Goal: Information Seeking & Learning: Learn about a topic

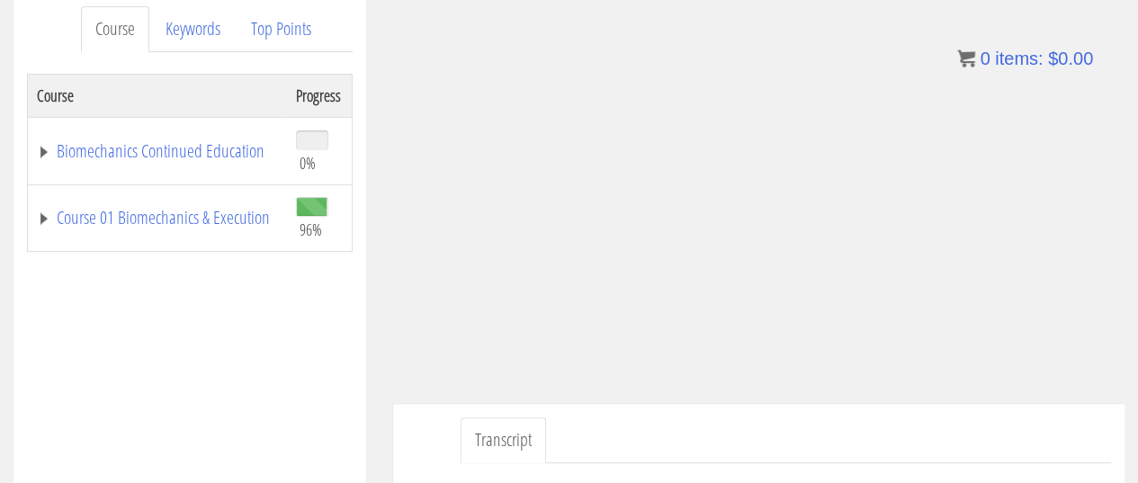
scroll to position [260, 0]
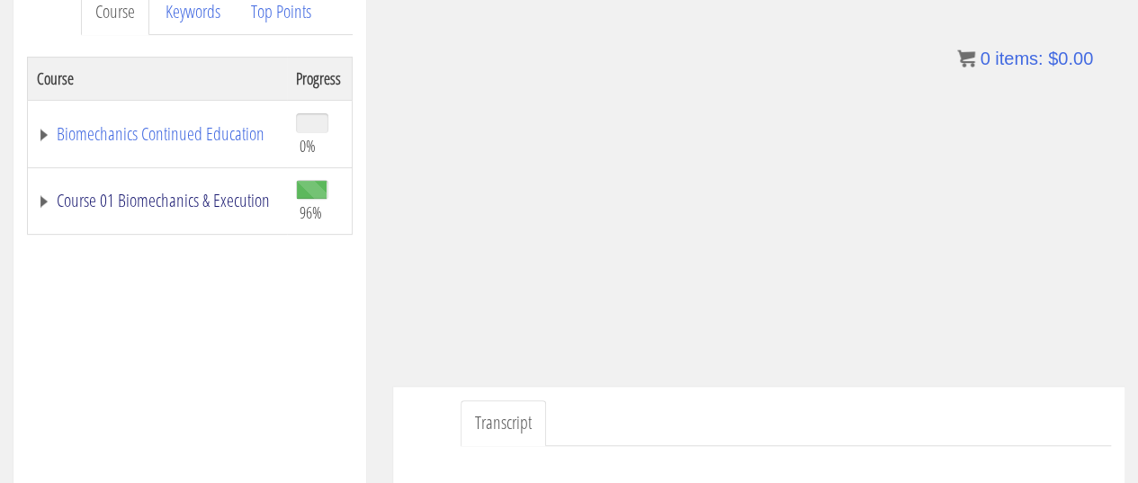
click at [195, 200] on link "Course 01 Biomechanics & Execution" at bounding box center [157, 201] width 241 height 18
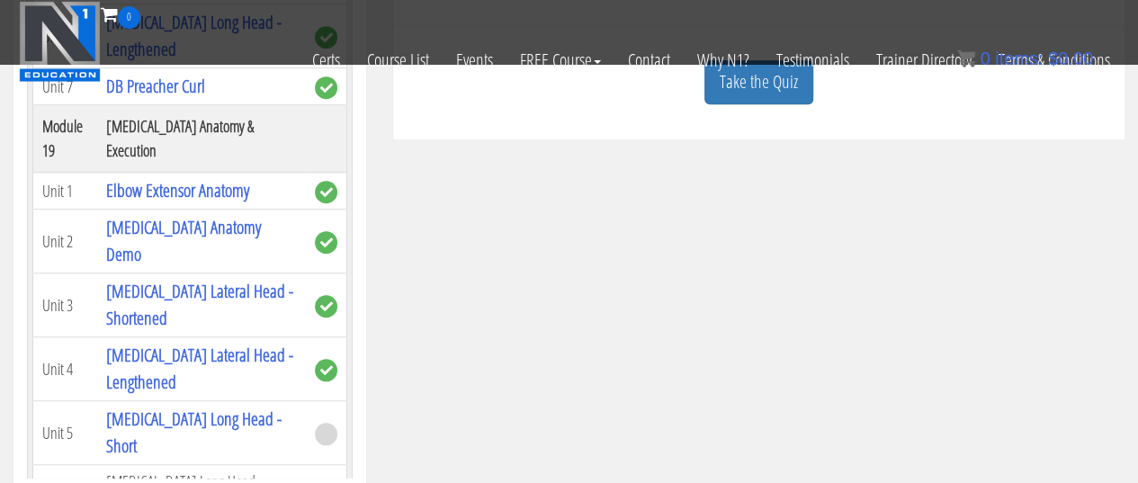
scroll to position [625, 0]
click at [795, 94] on link "Take the Quiz" at bounding box center [759, 81] width 109 height 44
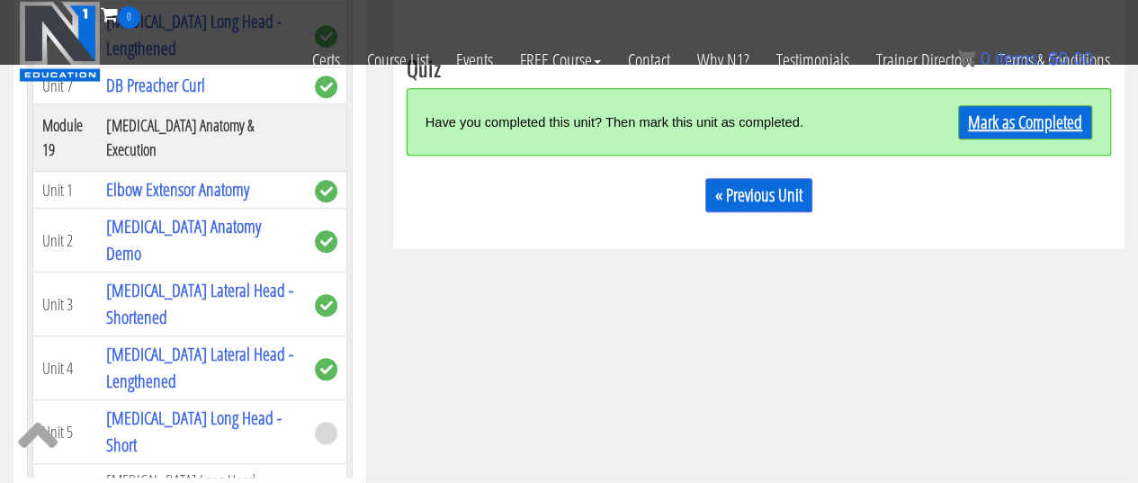
click at [1031, 122] on link "Mark as Completed" at bounding box center [1025, 122] width 134 height 34
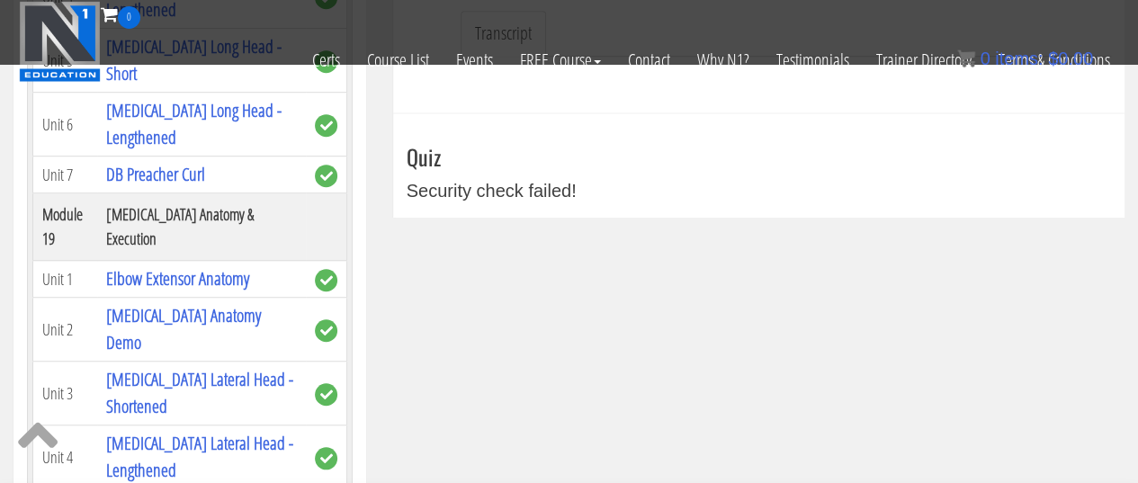
scroll to position [537, 0]
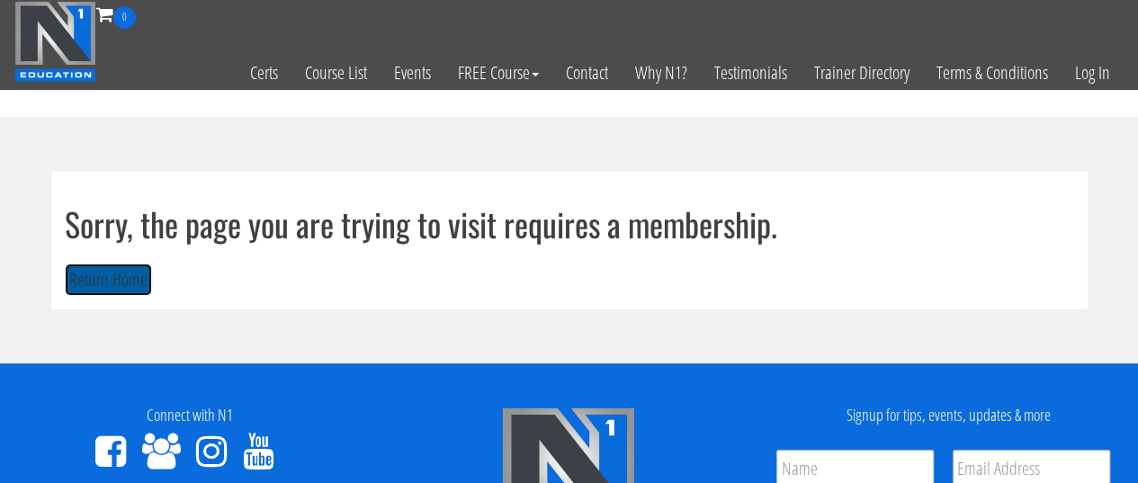
click at [129, 284] on button "Return Home" at bounding box center [108, 280] width 87 height 33
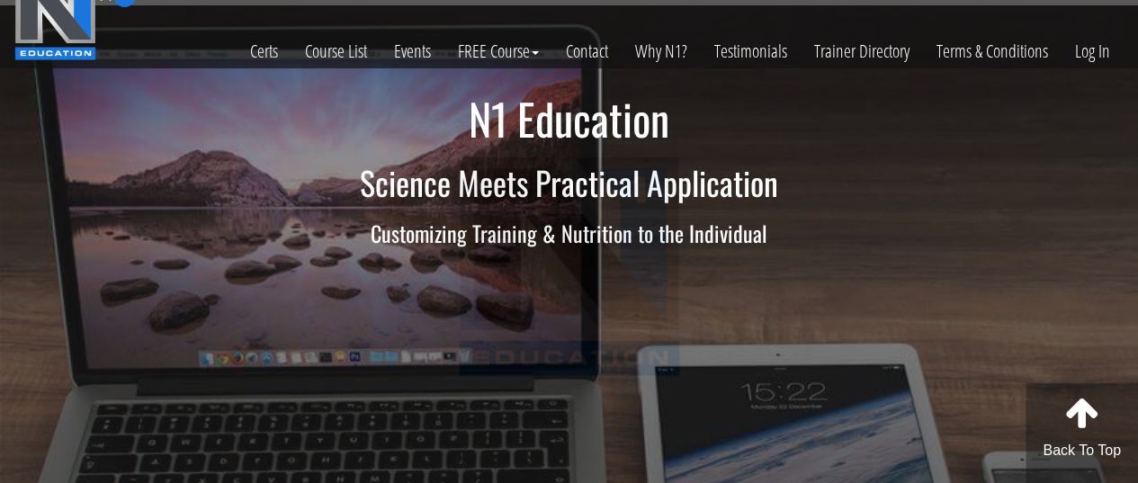
scroll to position [22, 0]
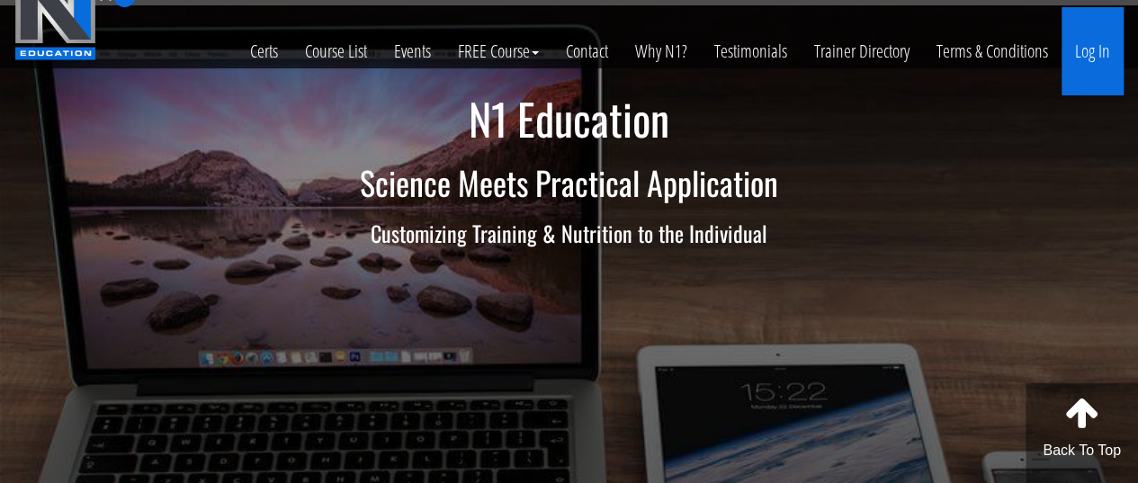
click at [1069, 58] on link "Log In" at bounding box center [1093, 51] width 62 height 88
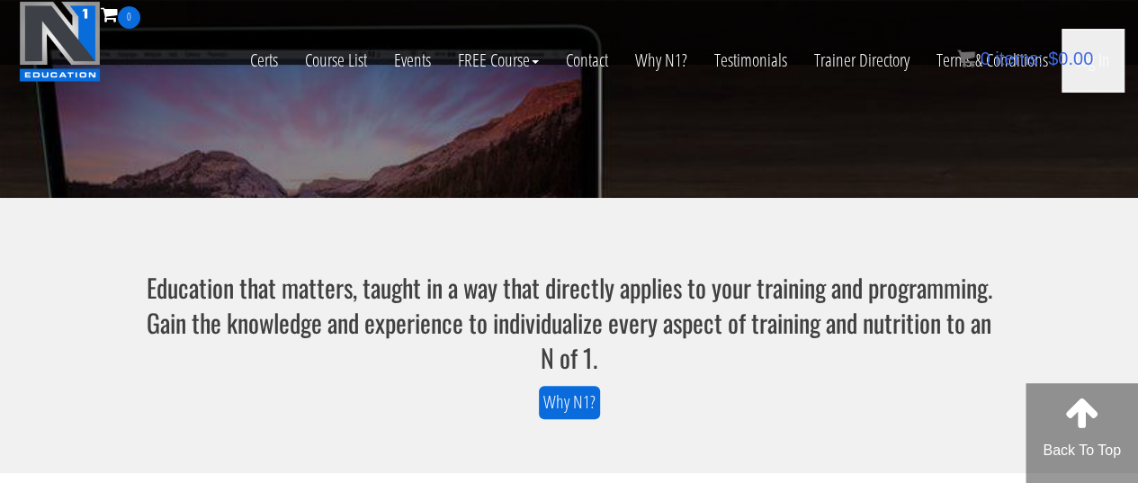
scroll to position [418, 0]
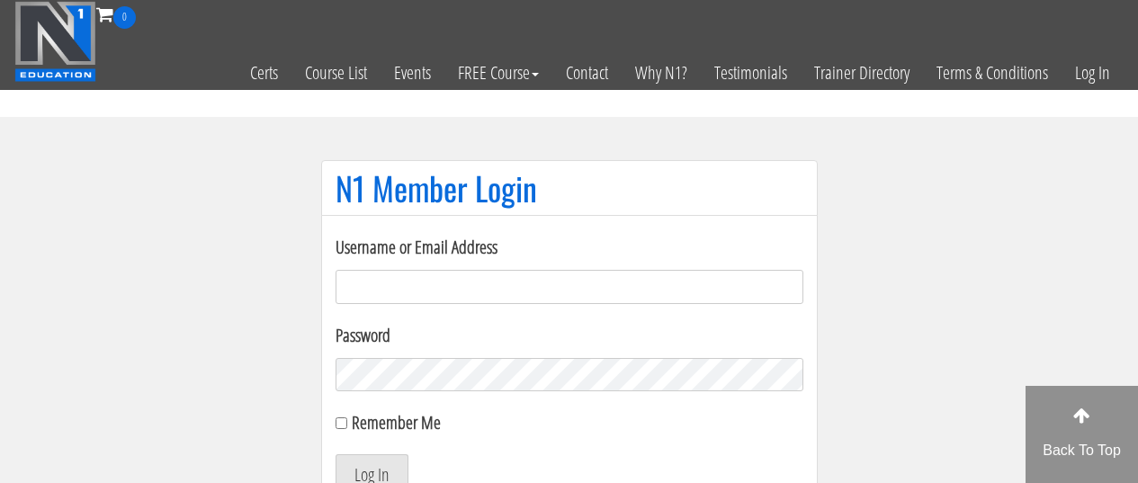
scroll to position [91, 0]
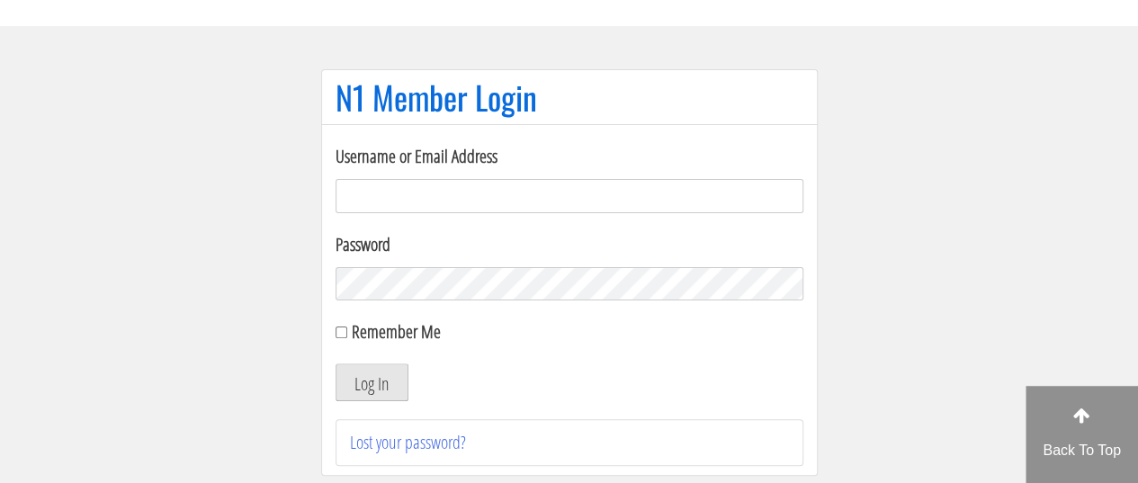
type input "sarahasmith513@gmail.com"
click at [380, 381] on button "Log In" at bounding box center [372, 383] width 73 height 38
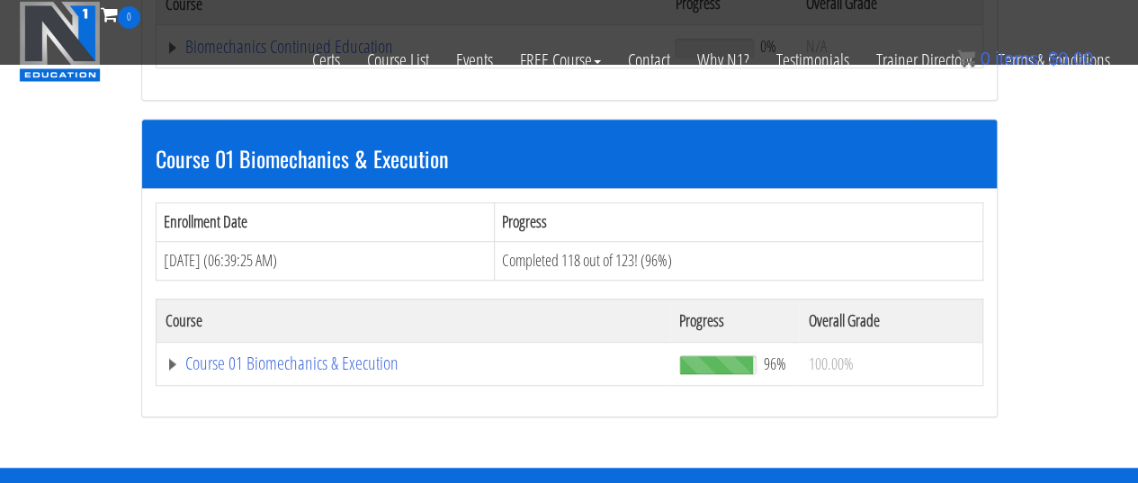
scroll to position [467, 0]
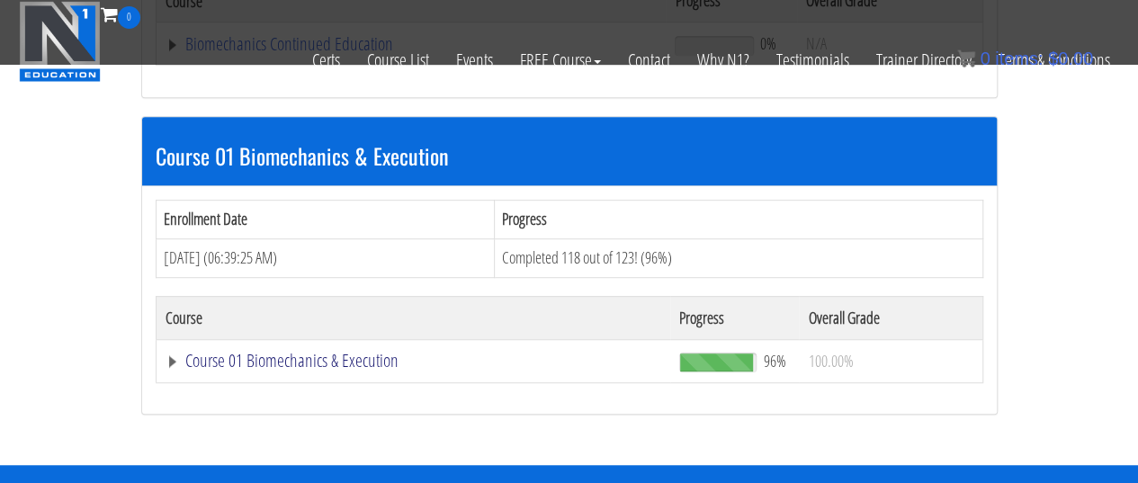
click at [308, 359] on link "Course 01 Biomechanics & Execution" at bounding box center [414, 361] width 497 height 18
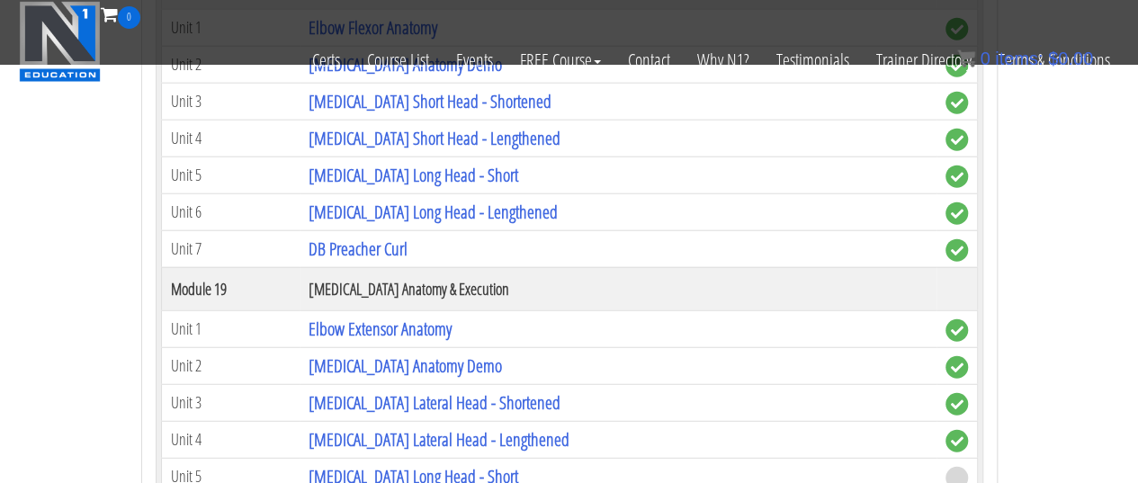
scroll to position [5736, 0]
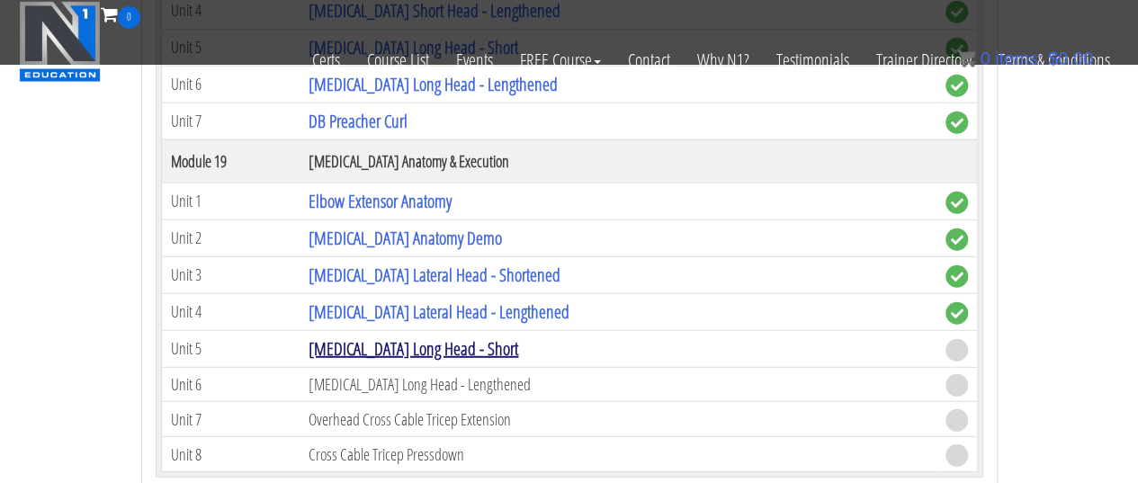
click at [394, 337] on link "Triceps Long Head - Short" at bounding box center [414, 349] width 210 height 24
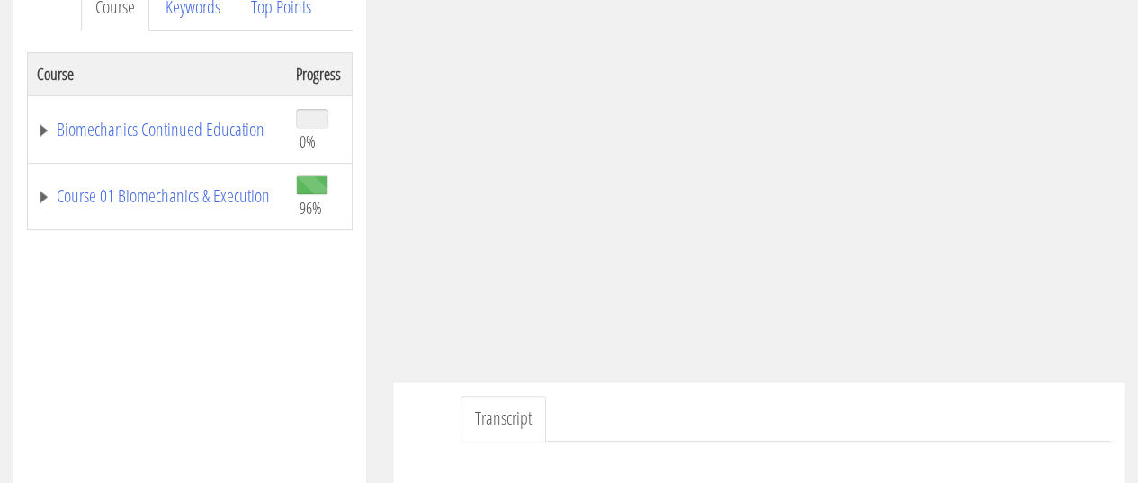
scroll to position [146, 0]
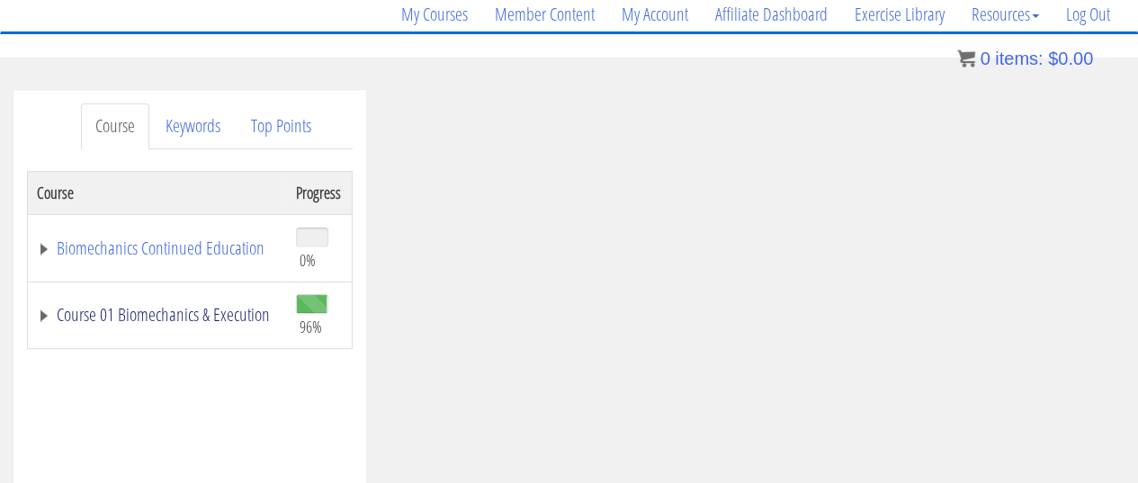
click at [185, 306] on link "Course 01 Biomechanics & Execution" at bounding box center [157, 315] width 241 height 18
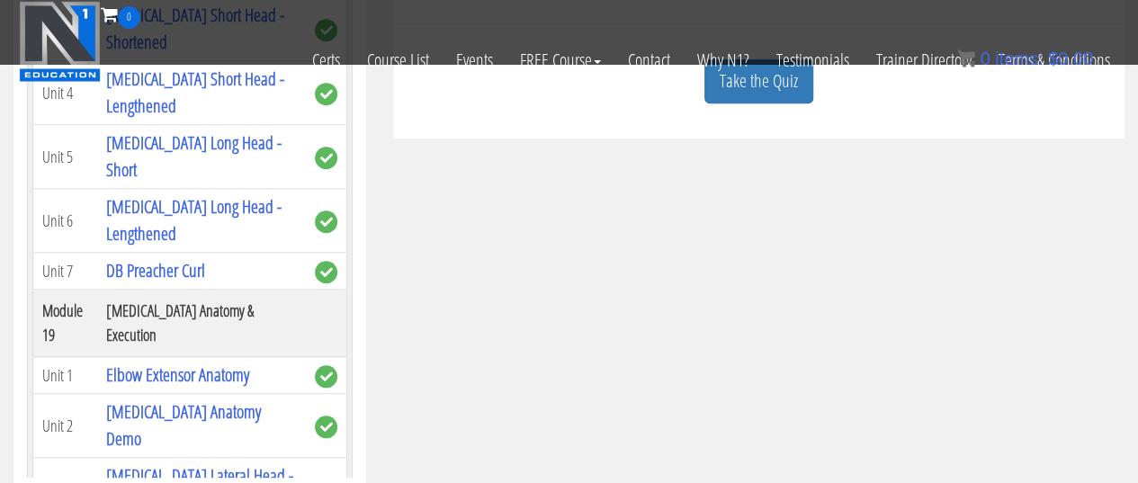
scroll to position [6141, 0]
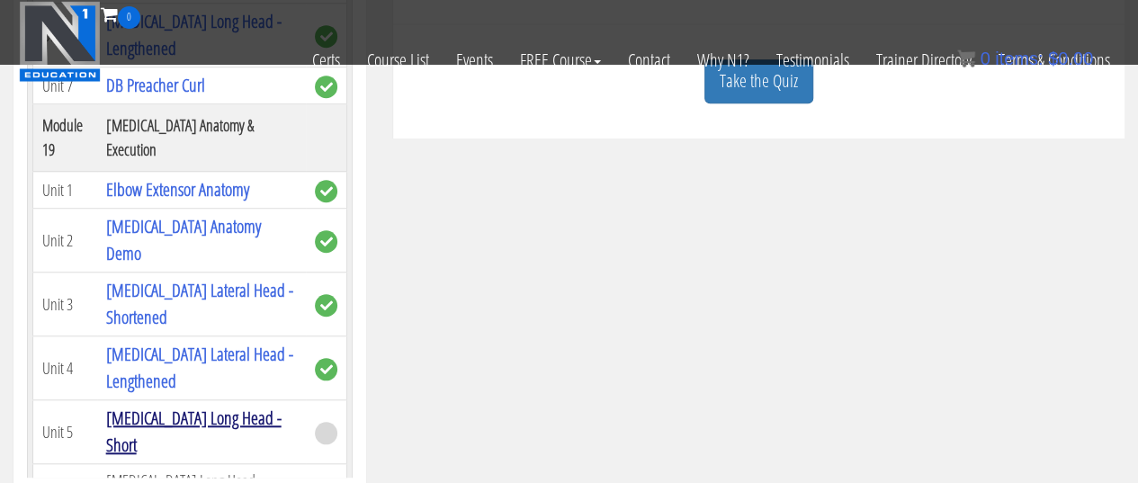
click at [201, 406] on link "Triceps Long Head - Short" at bounding box center [193, 431] width 175 height 51
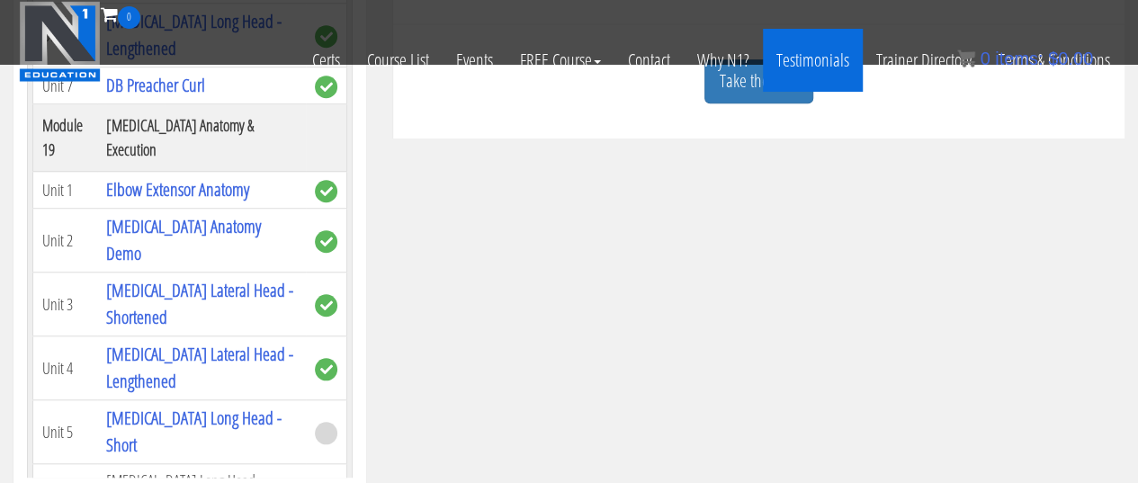
click at [780, 87] on link "Testimonials" at bounding box center [813, 60] width 100 height 63
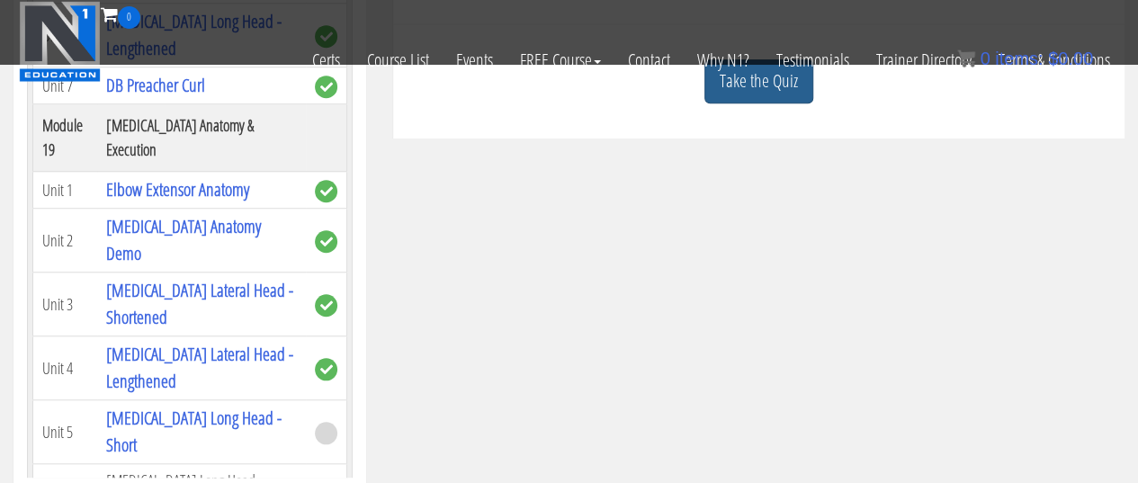
click at [788, 93] on link "Take the Quiz" at bounding box center [759, 81] width 109 height 44
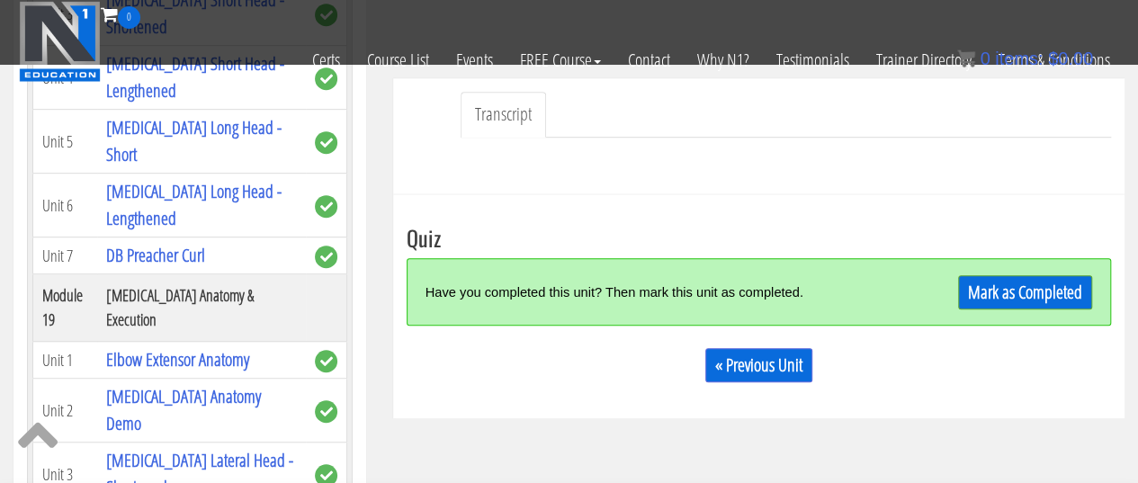
scroll to position [385, 0]
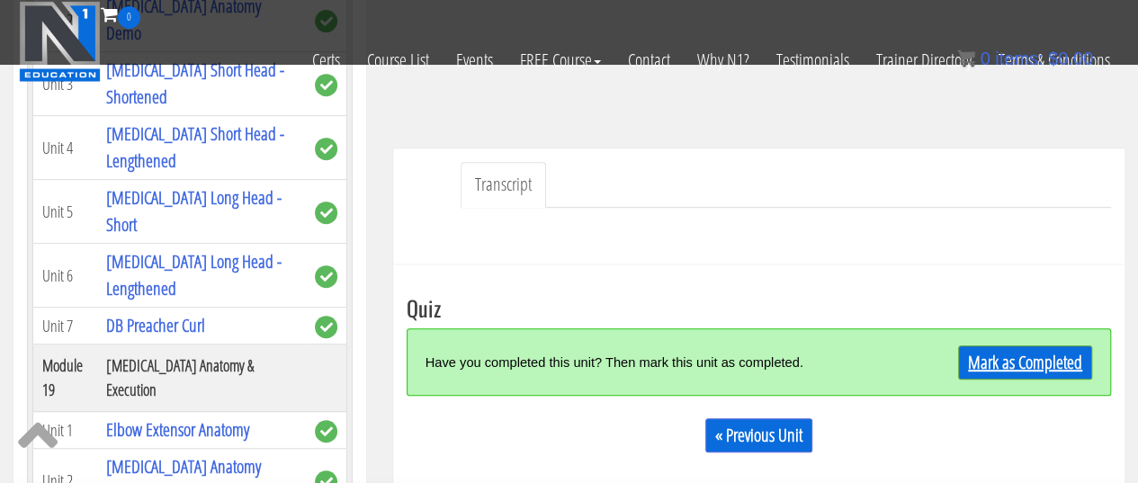
click at [1008, 355] on link "Mark as Completed" at bounding box center [1025, 363] width 134 height 34
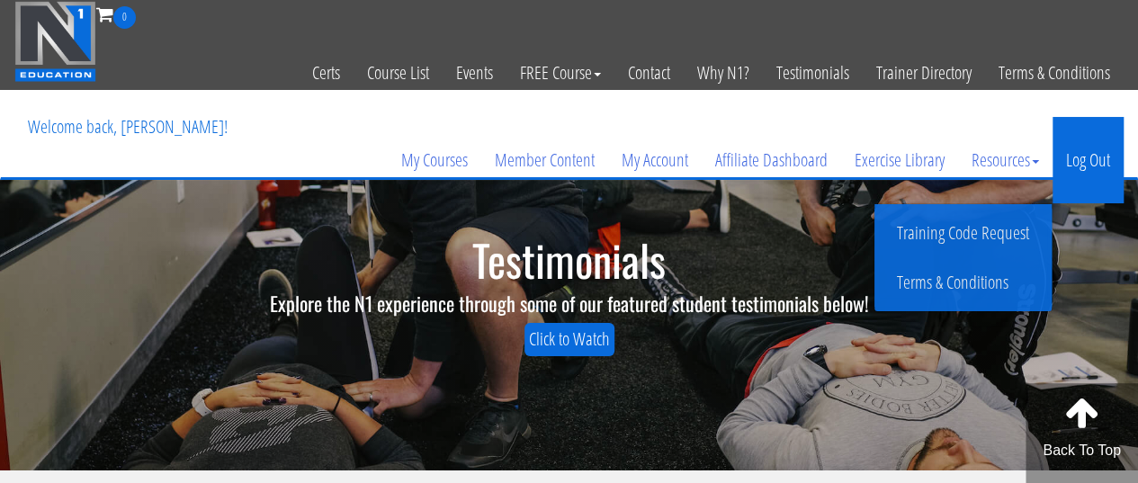
click at [1093, 161] on link "Log Out" at bounding box center [1088, 160] width 71 height 86
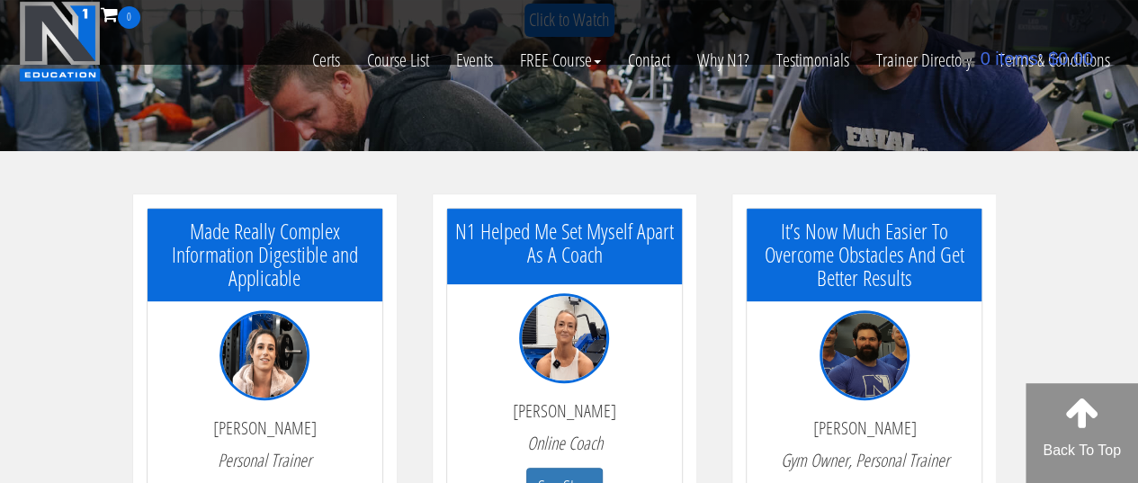
scroll to position [360, 0]
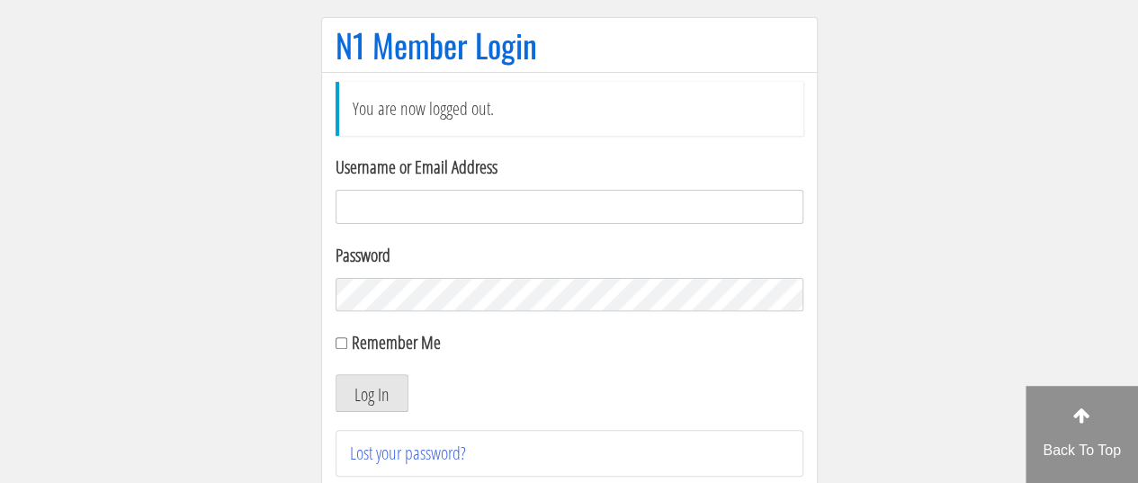
scroll to position [146, 0]
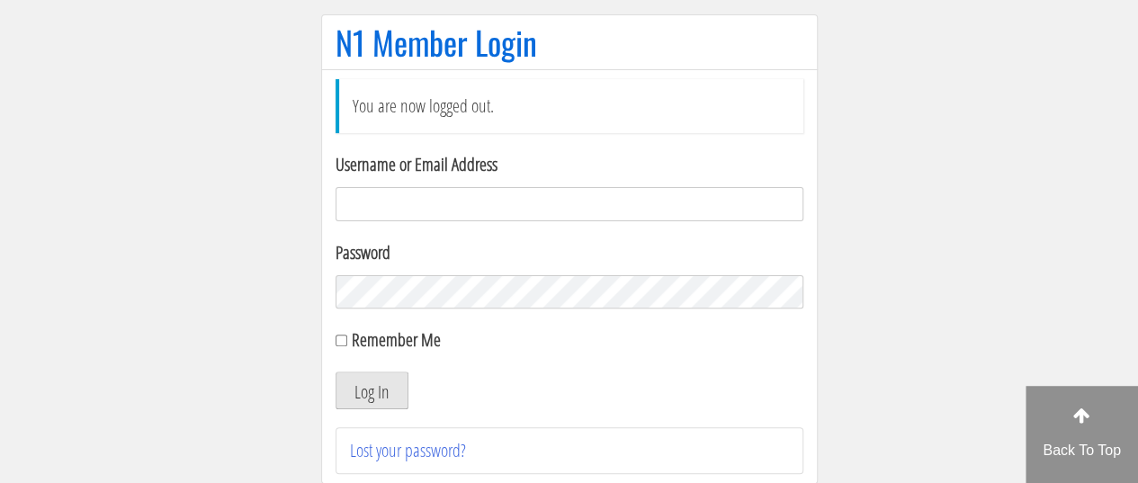
type input "[EMAIL_ADDRESS][DOMAIN_NAME]"
click at [377, 381] on button "Log In" at bounding box center [372, 391] width 73 height 38
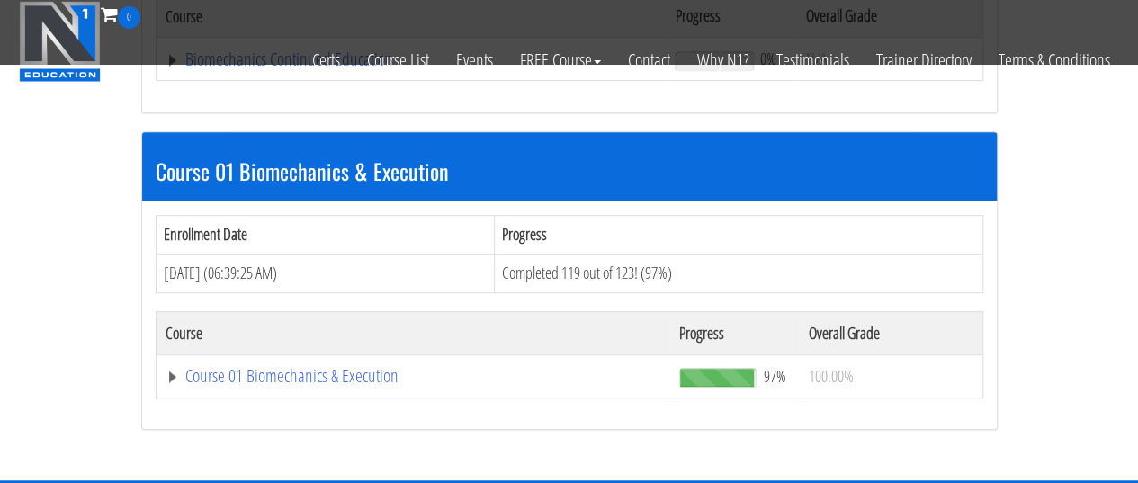
scroll to position [480, 0]
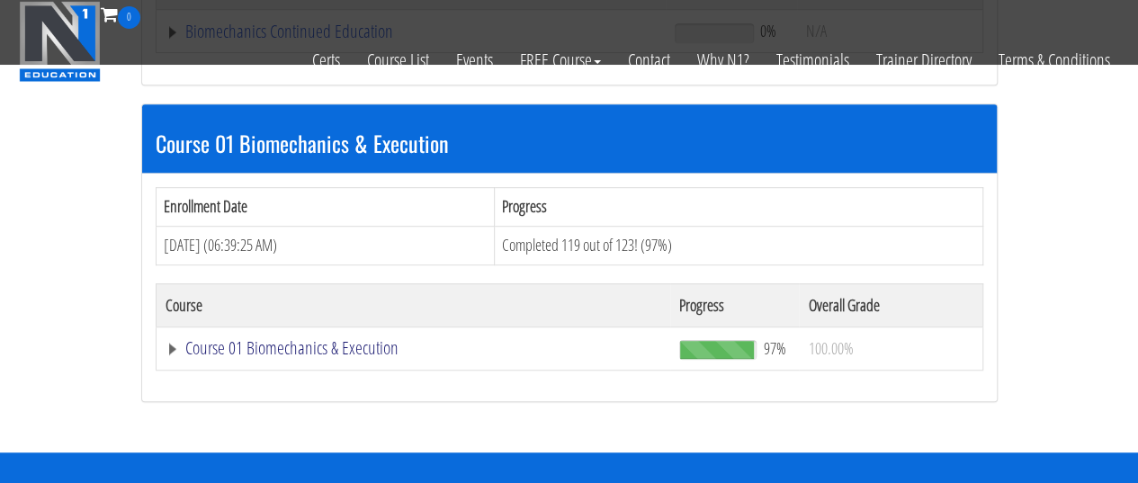
click at [339, 345] on link "Course 01 Biomechanics & Execution" at bounding box center [414, 348] width 497 height 18
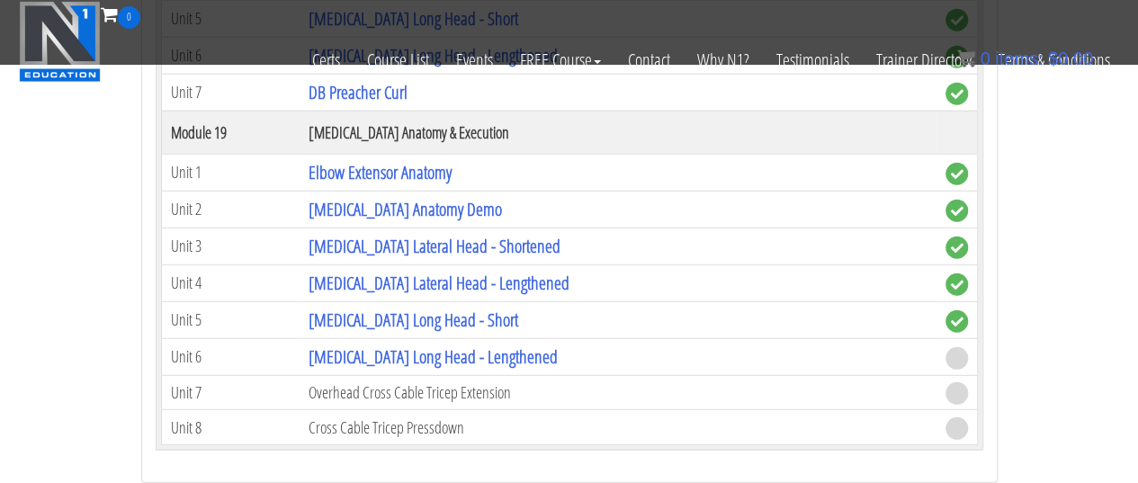
scroll to position [5735, 0]
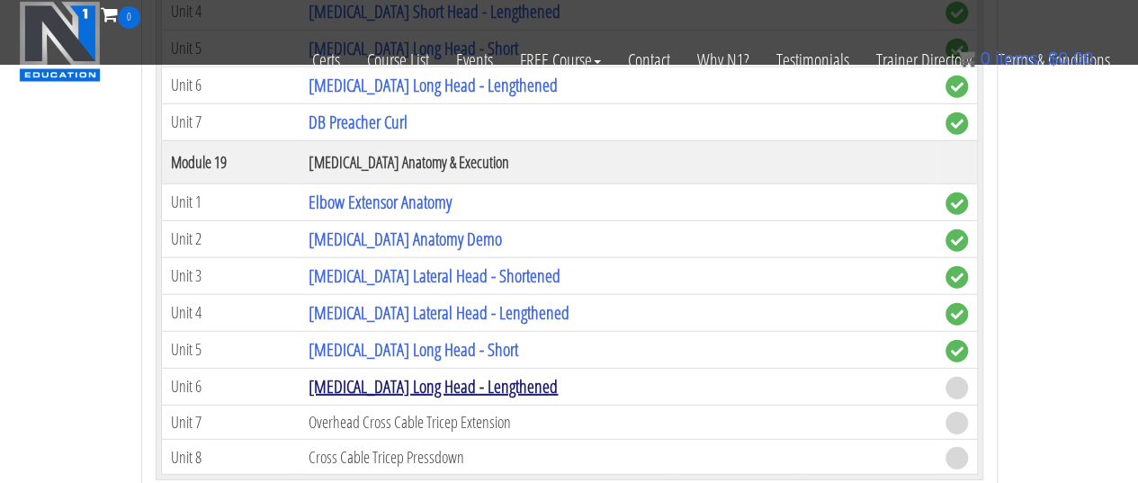
click at [353, 374] on link "[MEDICAL_DATA] Long Head - Lengthened" at bounding box center [433, 386] width 249 height 24
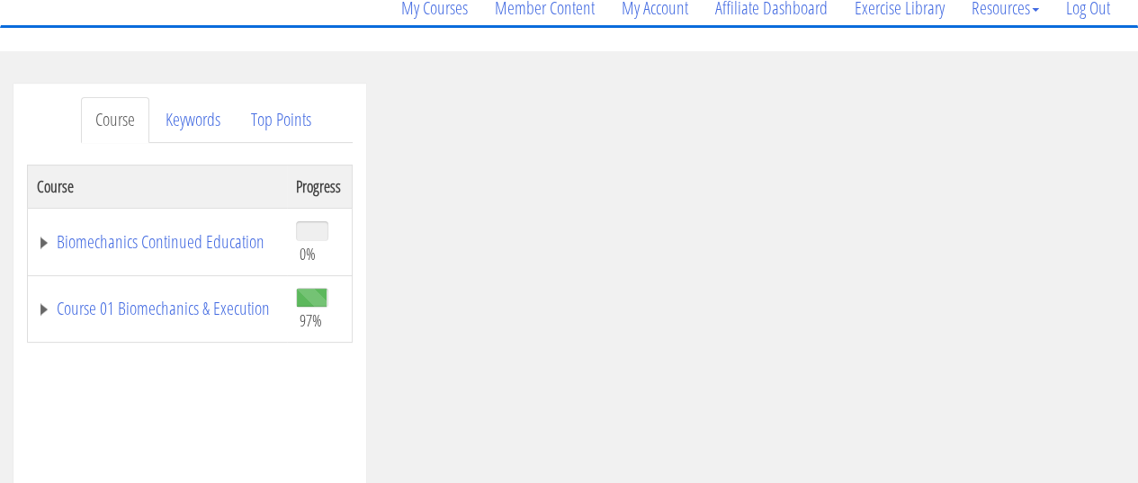
scroll to position [239, 0]
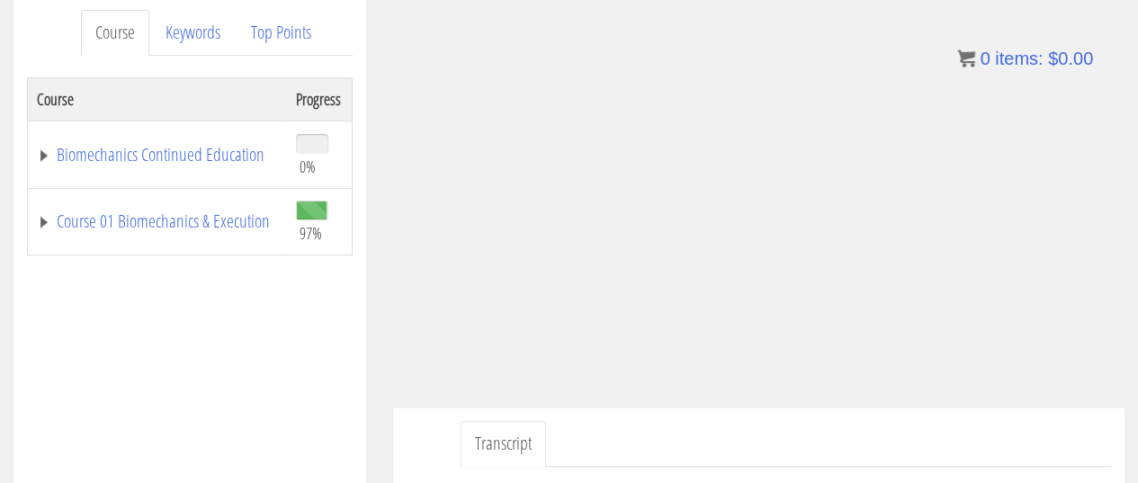
click at [769, 442] on ul "Transcript" at bounding box center [786, 444] width 651 height 46
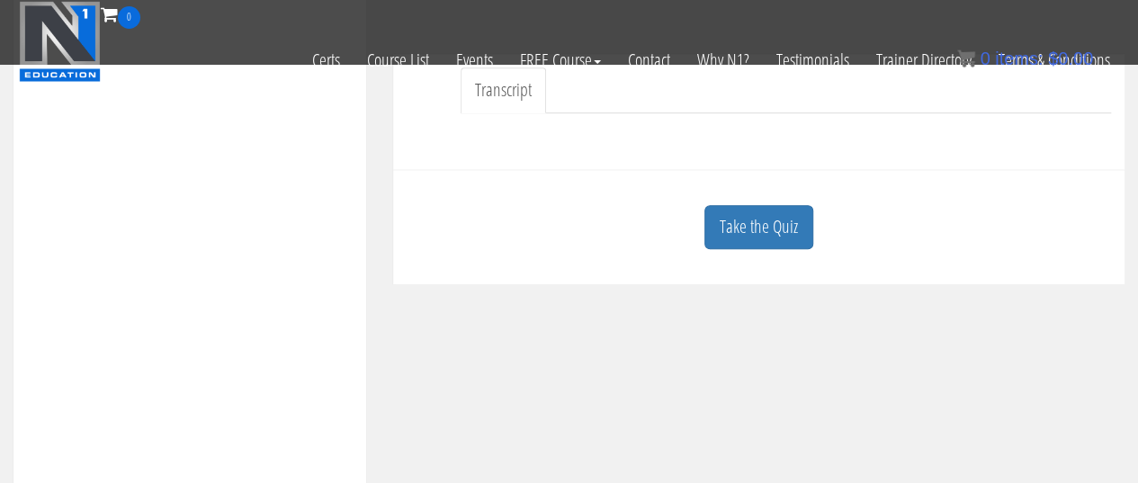
click at [764, 252] on div "Take the Quiz" at bounding box center [759, 227] width 705 height 87
click at [763, 245] on link "Take the Quiz" at bounding box center [759, 227] width 109 height 44
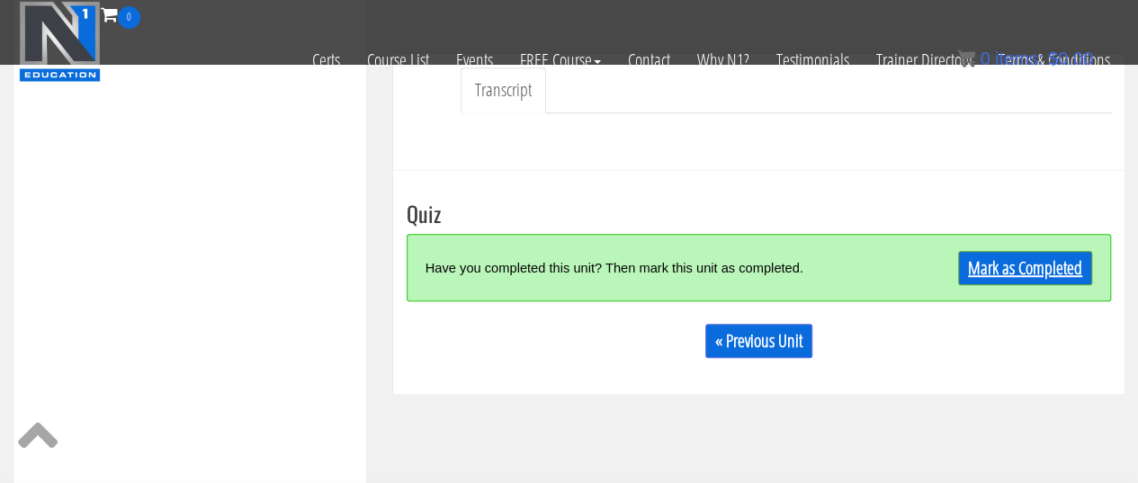
click at [1019, 260] on link "Mark as Completed" at bounding box center [1025, 268] width 134 height 34
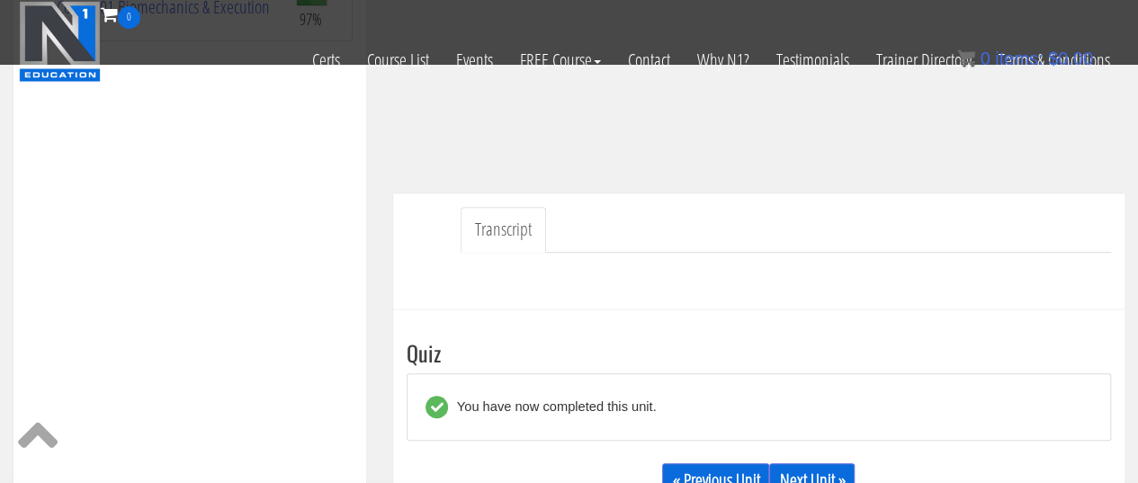
scroll to position [385, 0]
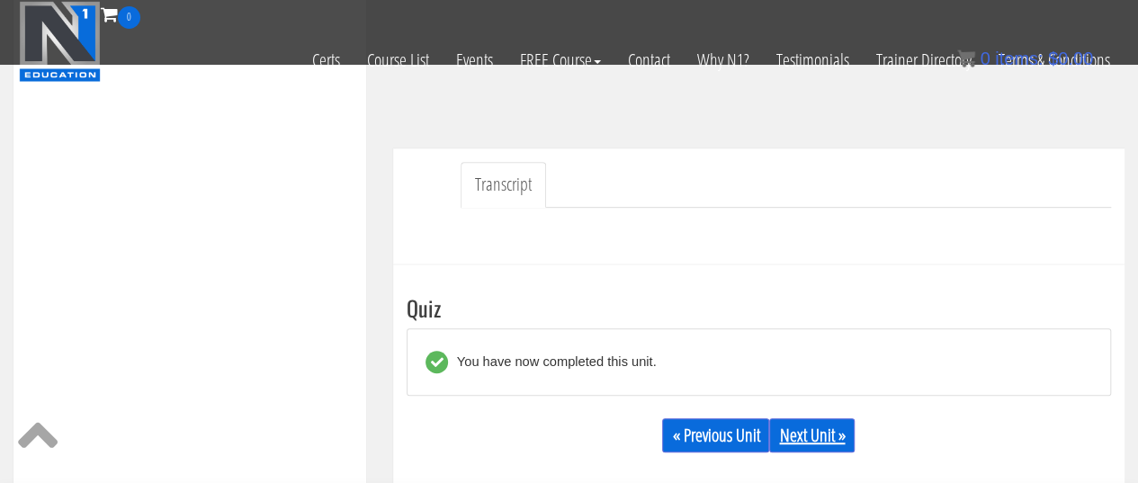
click at [826, 436] on link "Next Unit »" at bounding box center [811, 435] width 85 height 34
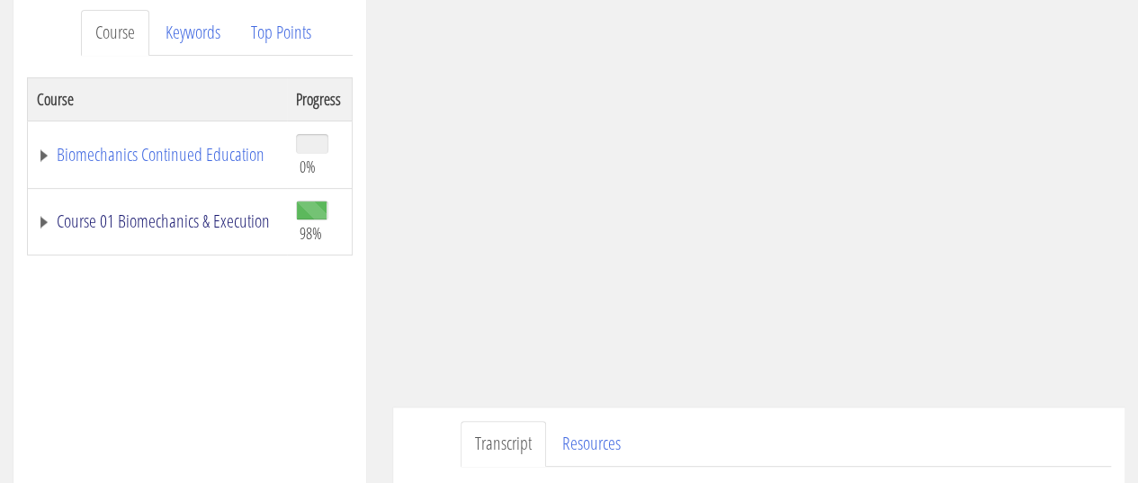
click at [185, 212] on link "Course 01 Biomechanics & Execution" at bounding box center [157, 221] width 241 height 18
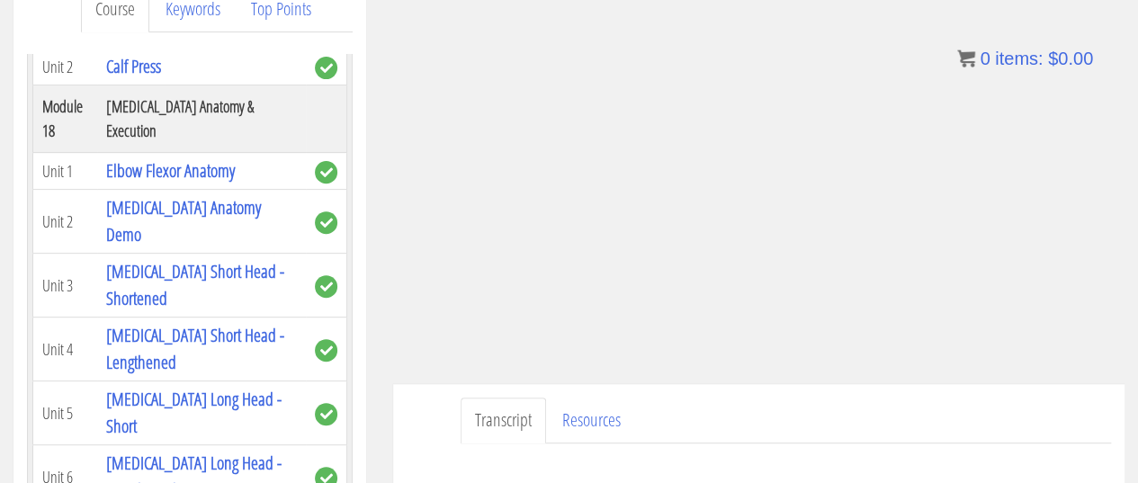
scroll to position [265, 0]
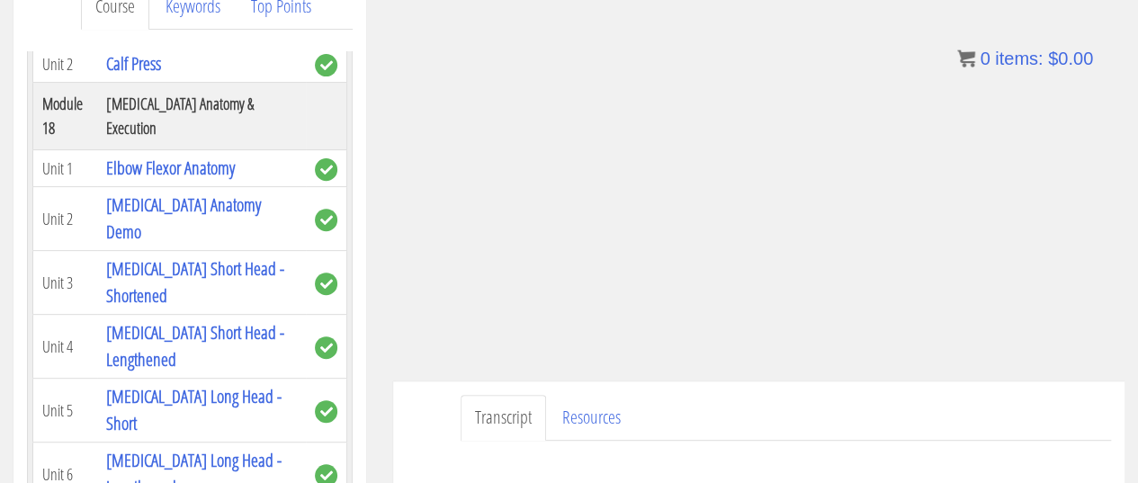
click at [769, 436] on ul "Transcript Resources" at bounding box center [786, 418] width 651 height 46
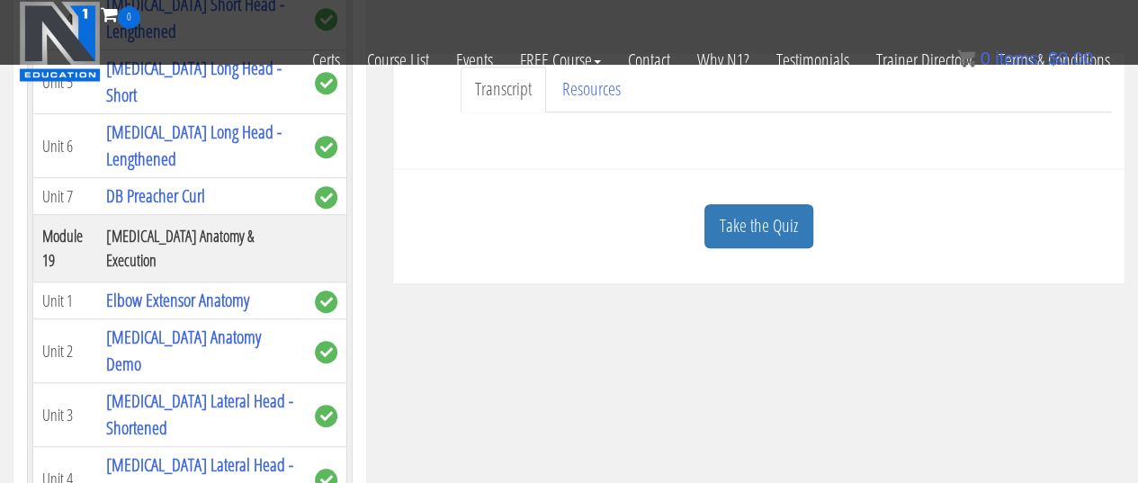
scroll to position [510, 0]
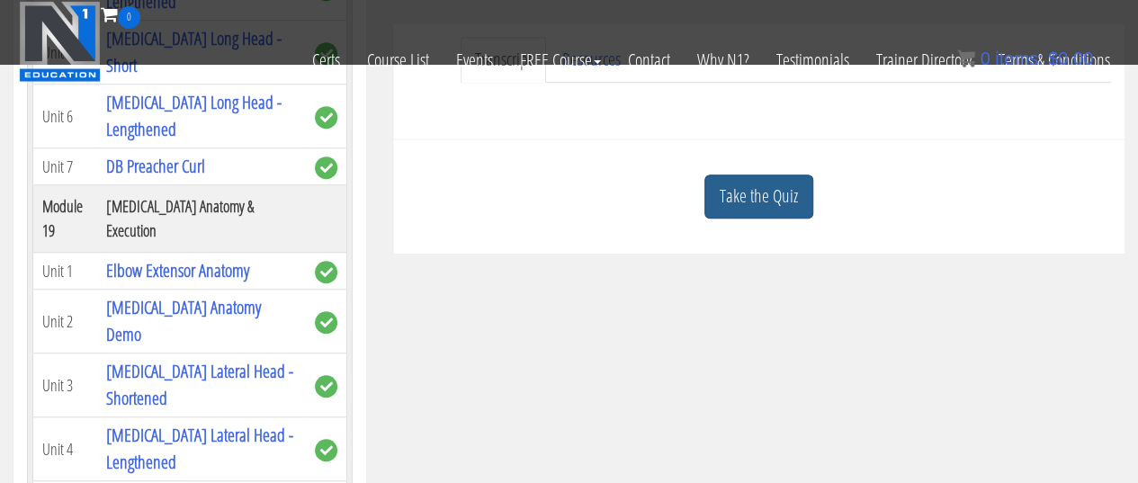
click at [788, 188] on link "Take the Quiz" at bounding box center [759, 197] width 109 height 44
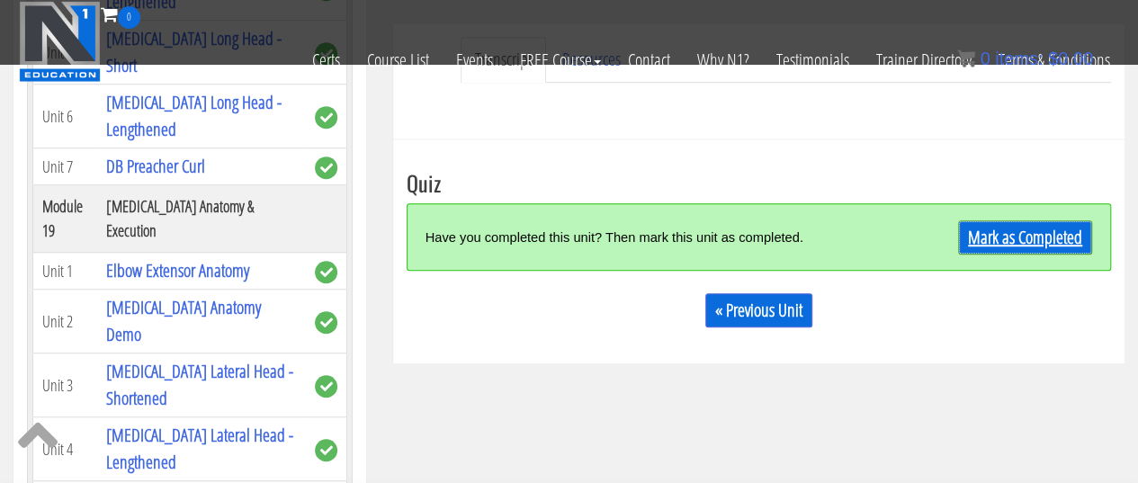
drag, startPoint x: 1001, startPoint y: 242, endPoint x: 1010, endPoint y: 241, distance: 9.0
click at [1002, 242] on link "Mark as Completed" at bounding box center [1025, 237] width 134 height 34
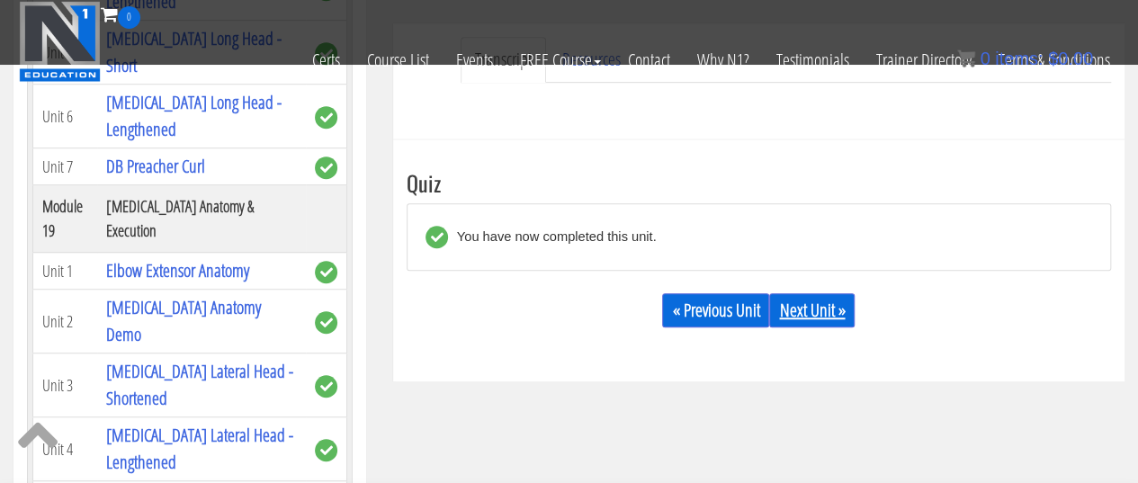
click at [817, 303] on link "Next Unit »" at bounding box center [811, 310] width 85 height 34
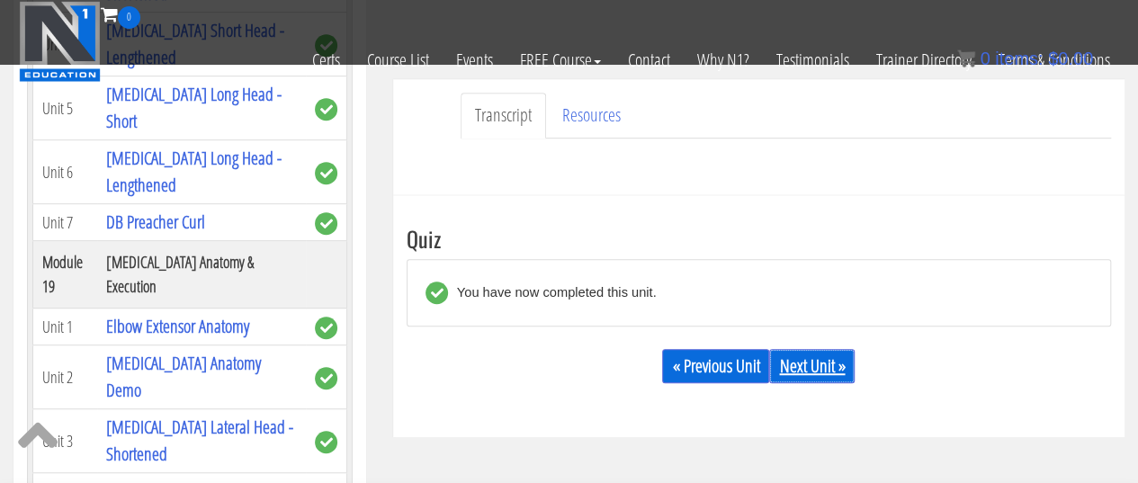
scroll to position [391, 0]
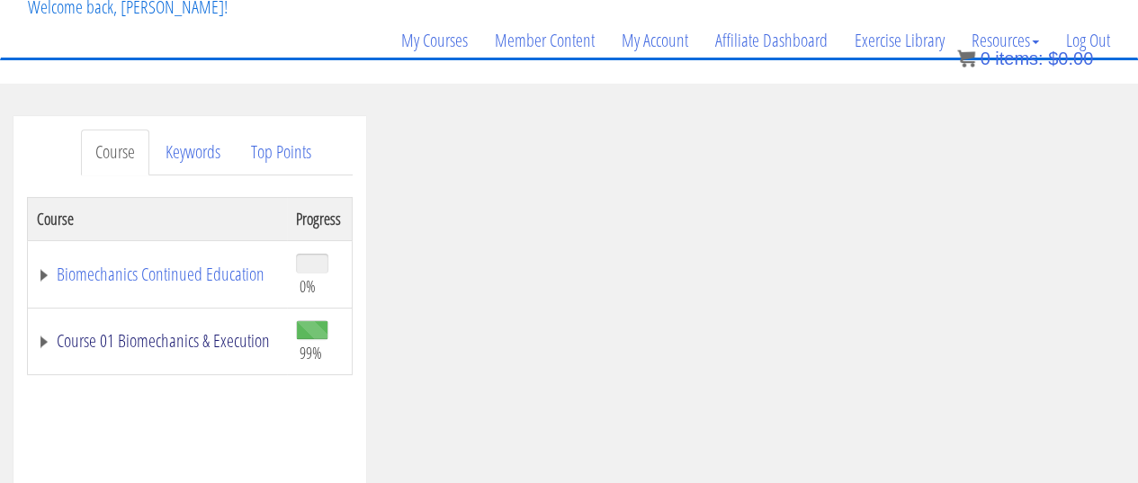
click at [150, 332] on link "Course 01 Biomechanics & Execution" at bounding box center [157, 341] width 241 height 18
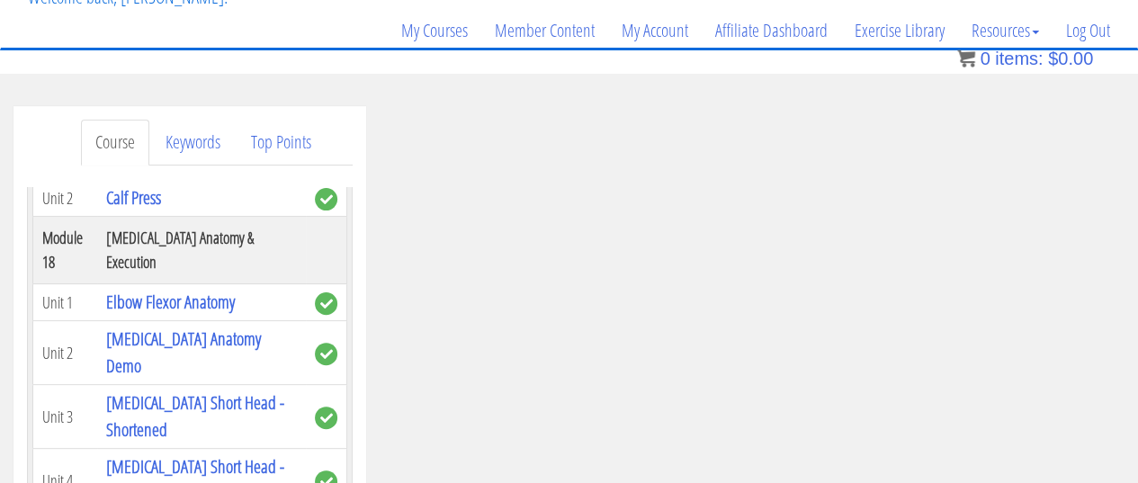
scroll to position [250, 0]
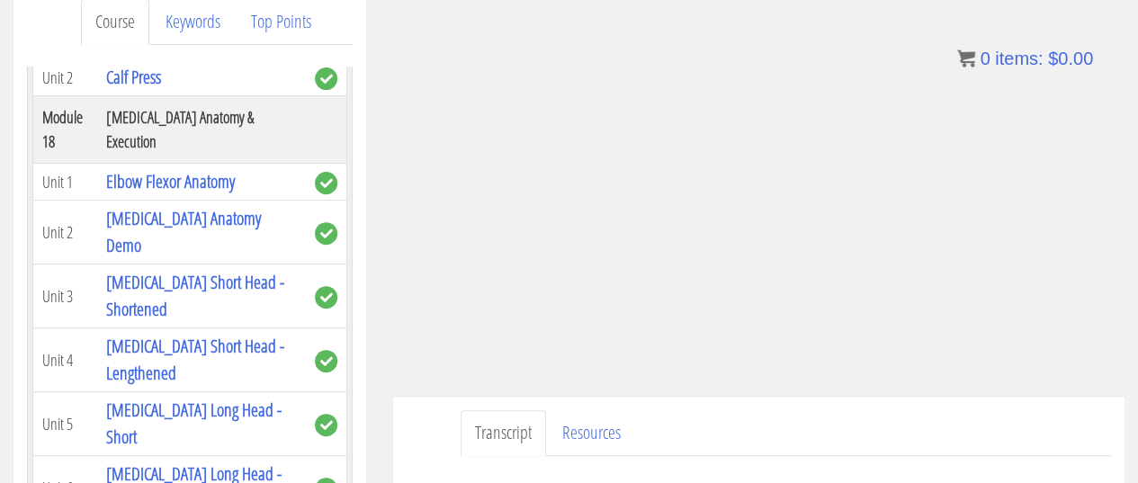
click at [805, 414] on ul "Transcript Resources" at bounding box center [786, 433] width 651 height 46
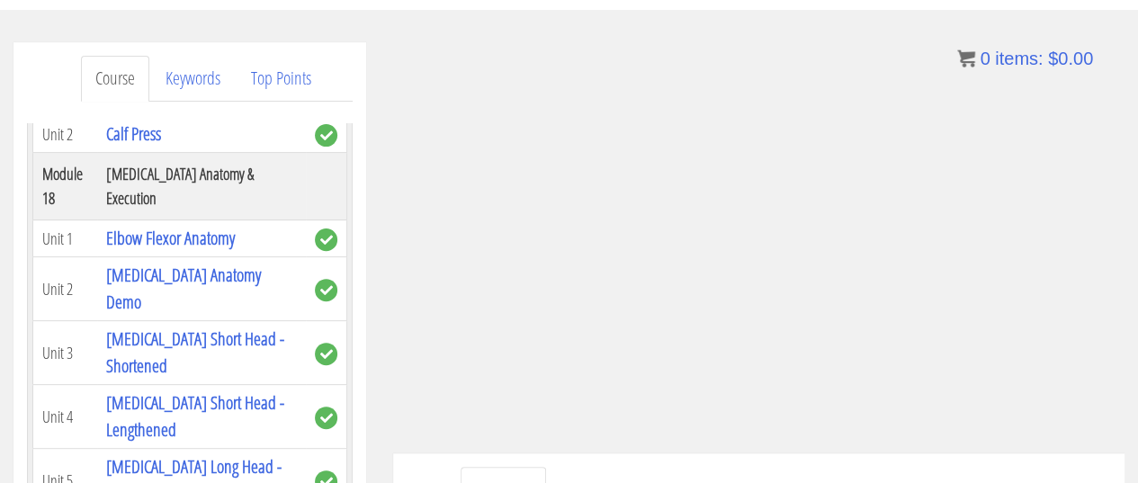
scroll to position [434, 0]
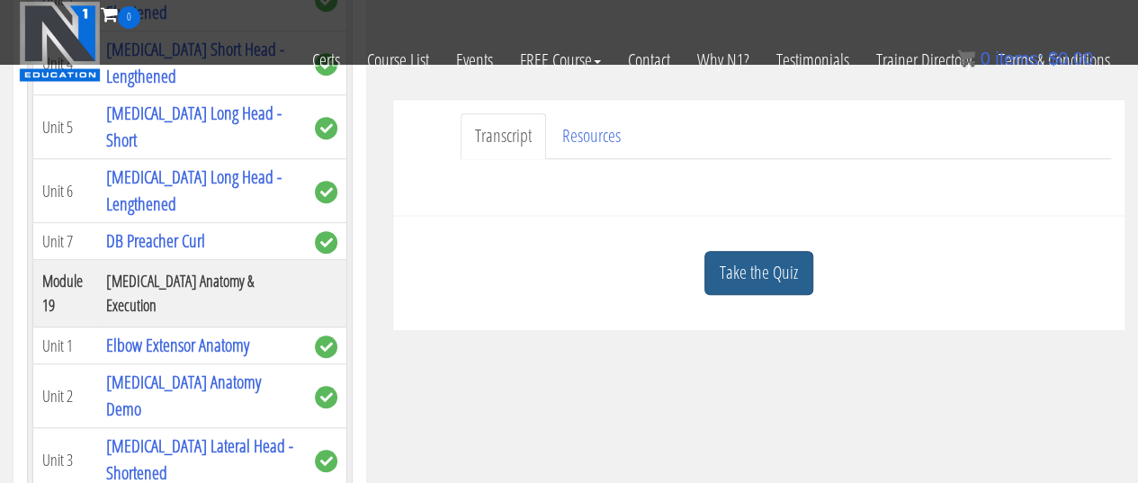
click at [778, 262] on link "Take the Quiz" at bounding box center [759, 273] width 109 height 44
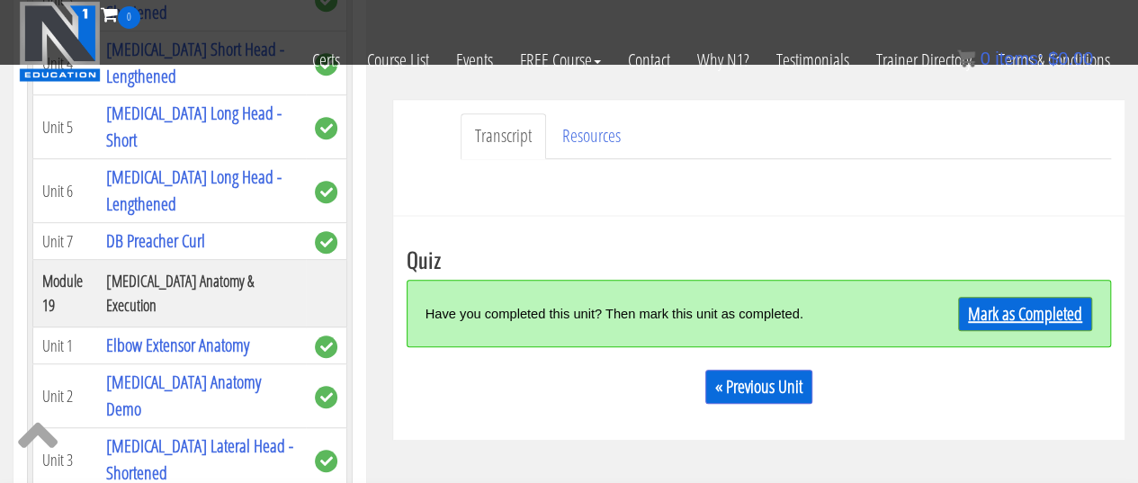
click at [1013, 309] on link "Mark as Completed" at bounding box center [1025, 314] width 134 height 34
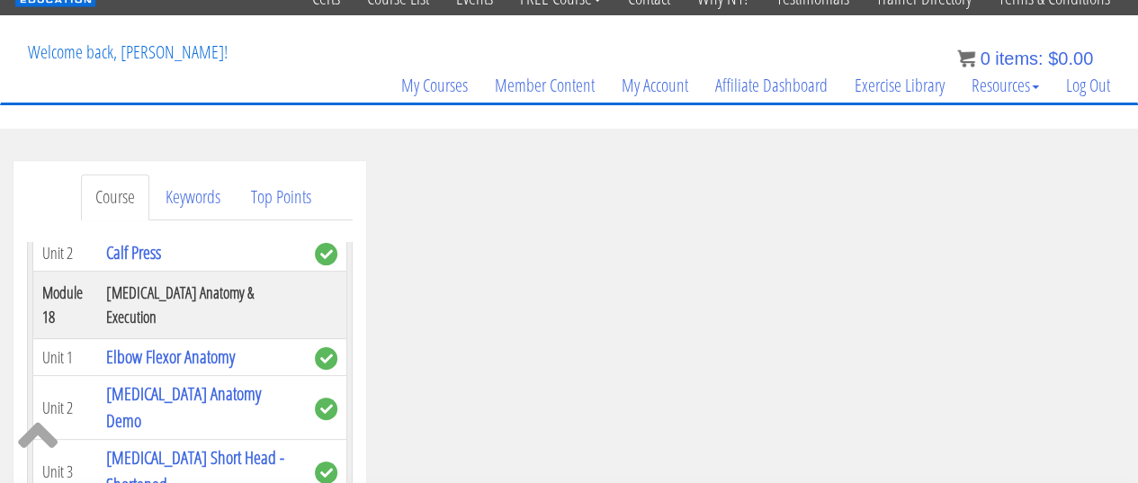
scroll to position [0, 0]
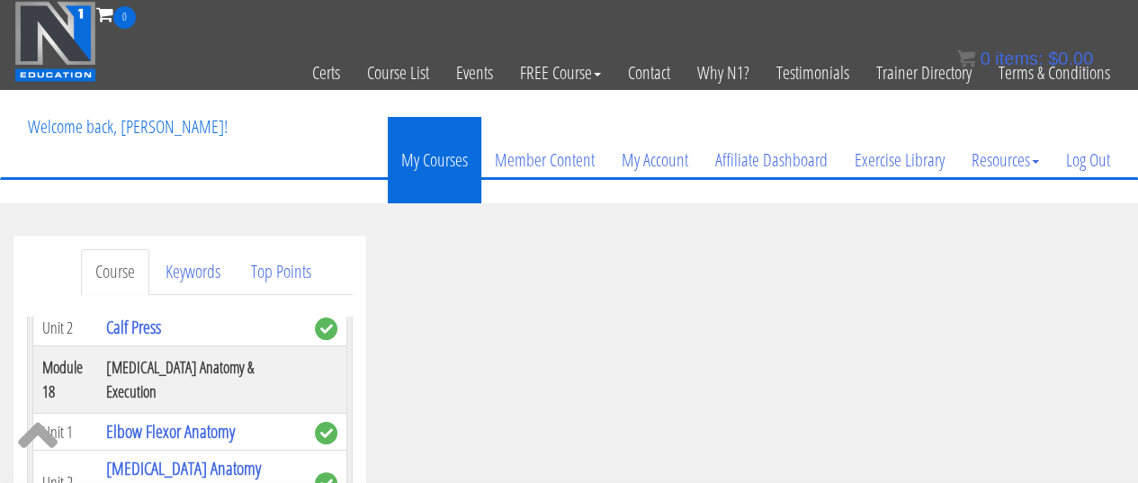
click at [432, 152] on link "My Courses" at bounding box center [435, 160] width 94 height 86
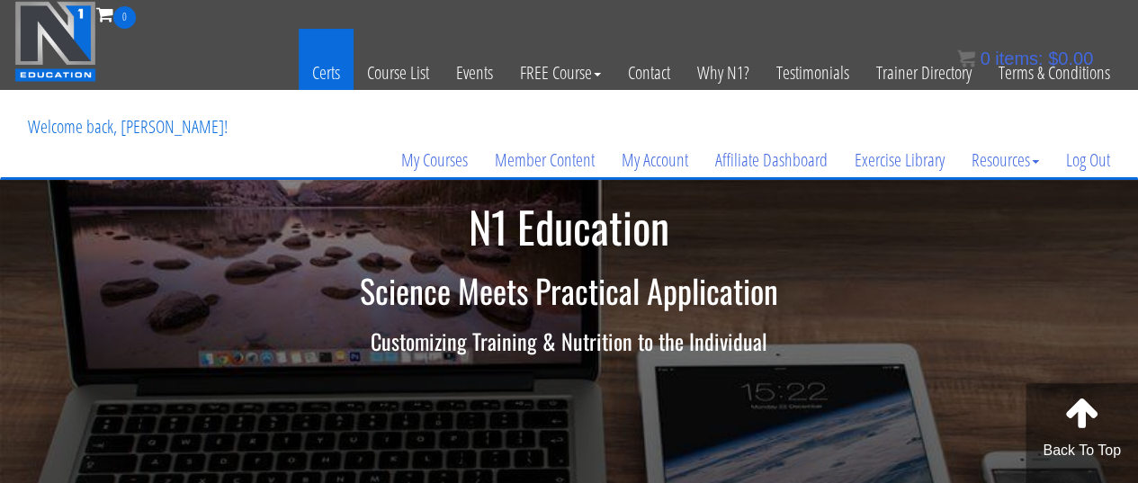
click at [324, 73] on link "Certs" at bounding box center [326, 73] width 55 height 88
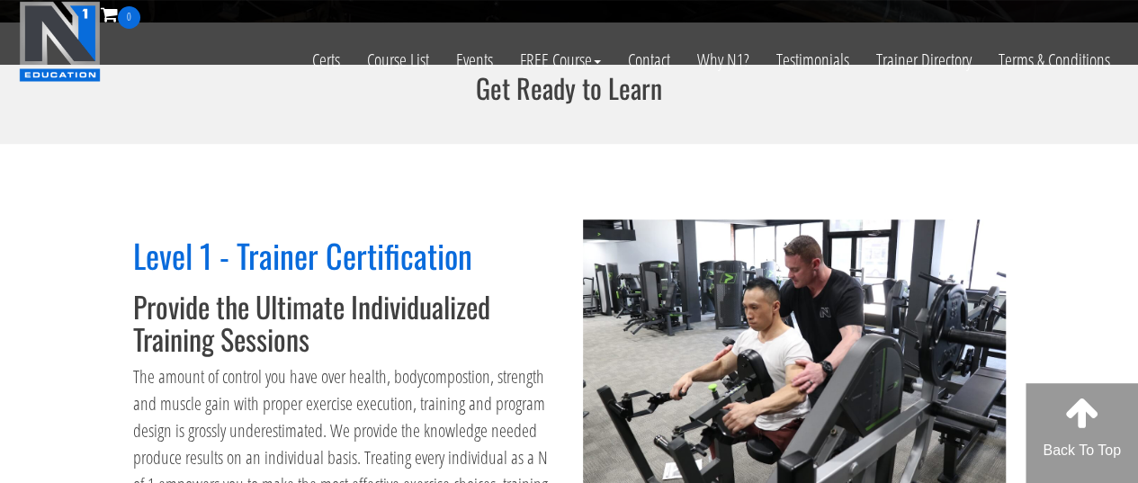
scroll to position [840, 0]
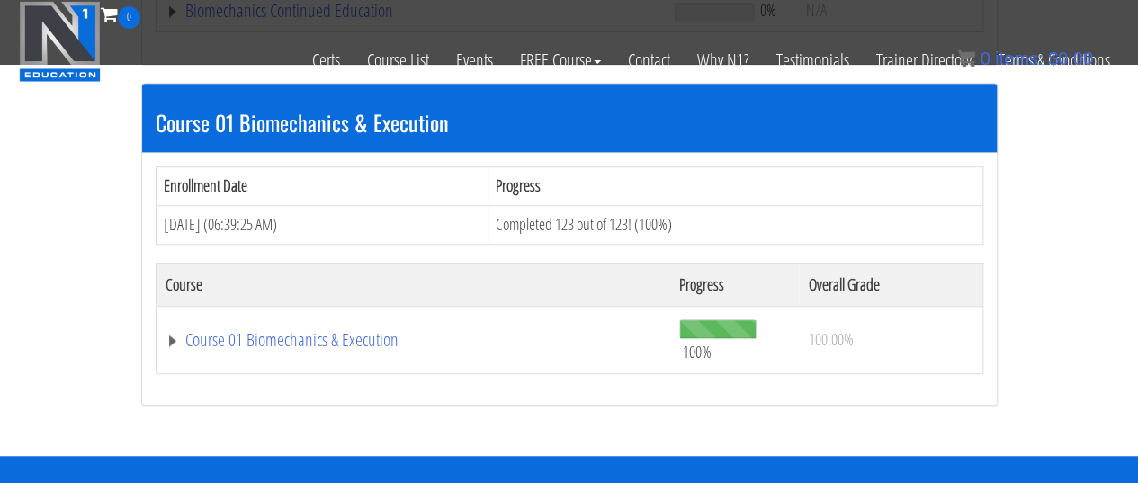
scroll to position [505, 0]
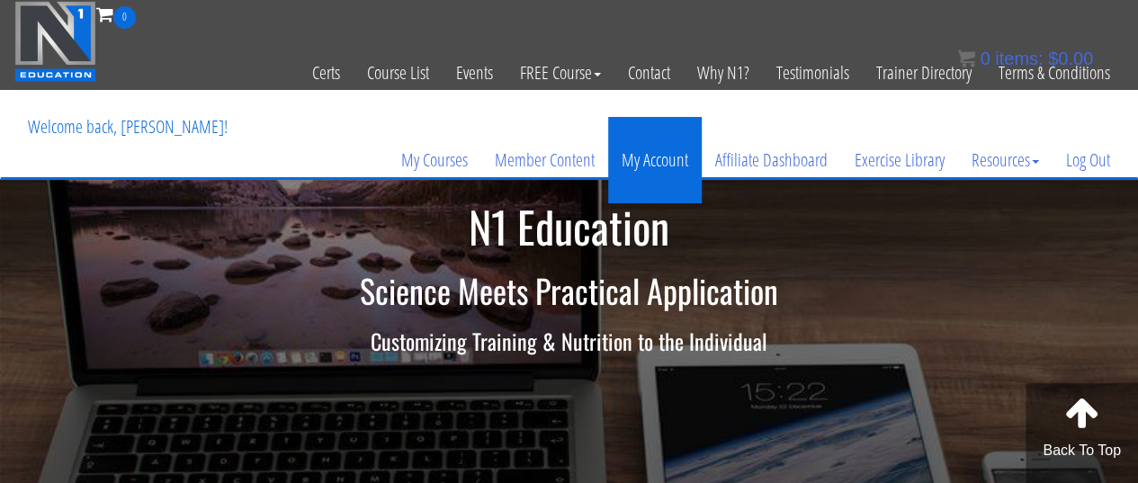
click at [652, 171] on link "My Account" at bounding box center [655, 160] width 94 height 86
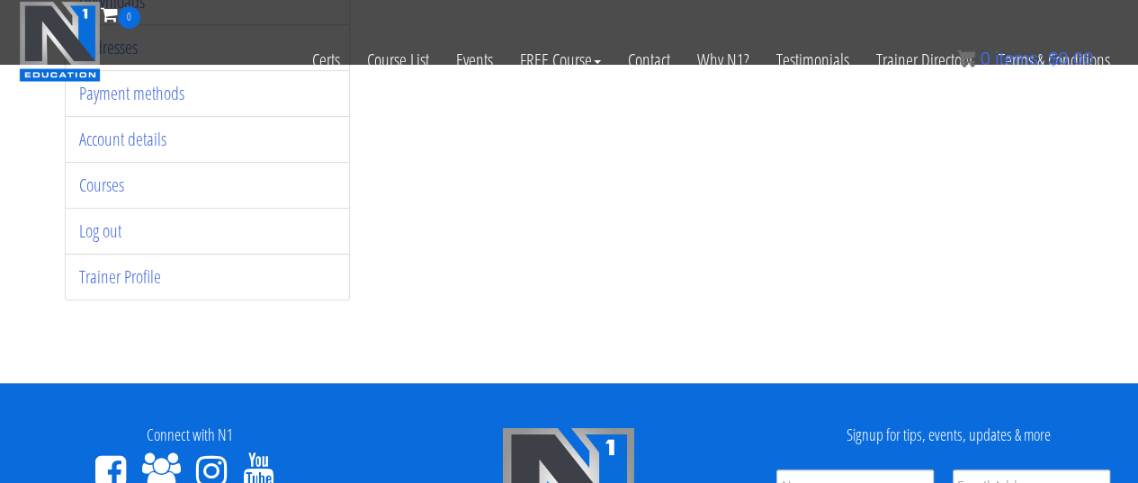
scroll to position [385, 0]
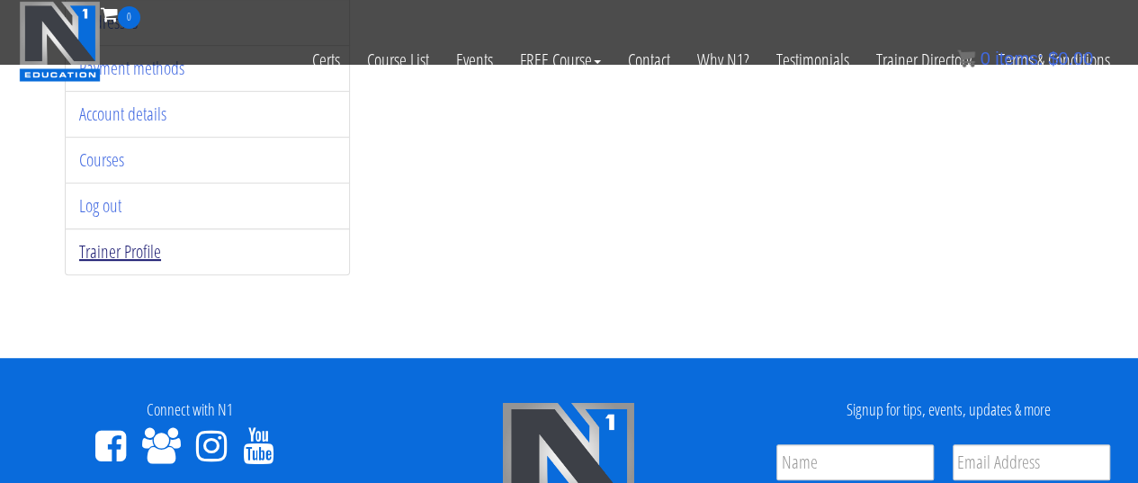
click at [124, 239] on link "Trainer Profile" at bounding box center [120, 251] width 82 height 24
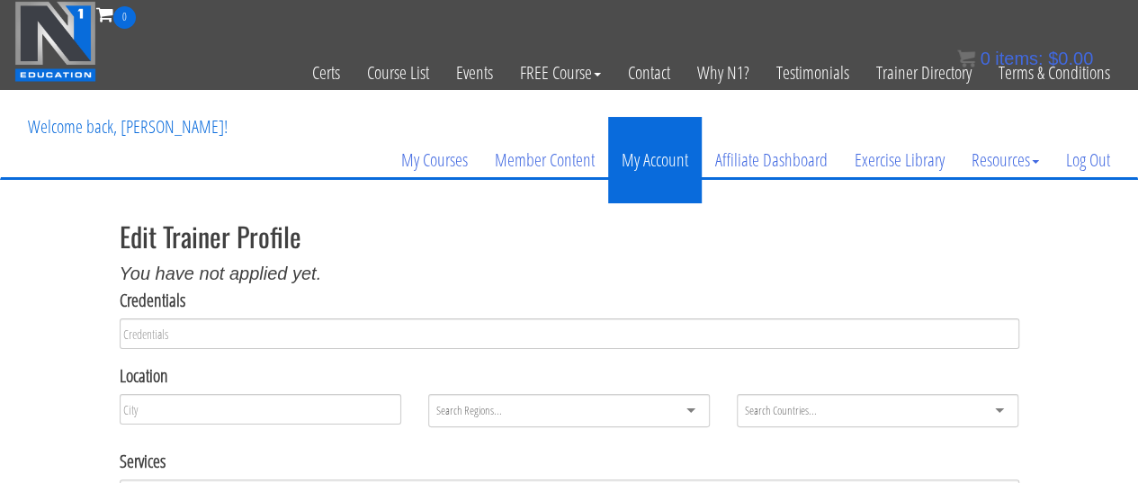
click at [664, 171] on link "My Account" at bounding box center [655, 160] width 94 height 86
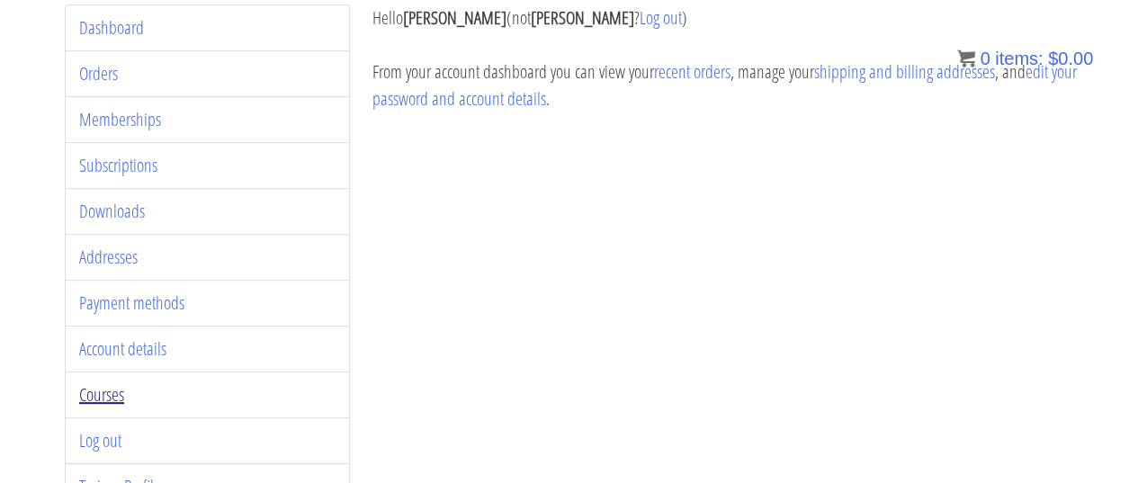
scroll to position [265, 0]
click at [103, 382] on link "Courses" at bounding box center [101, 394] width 45 height 24
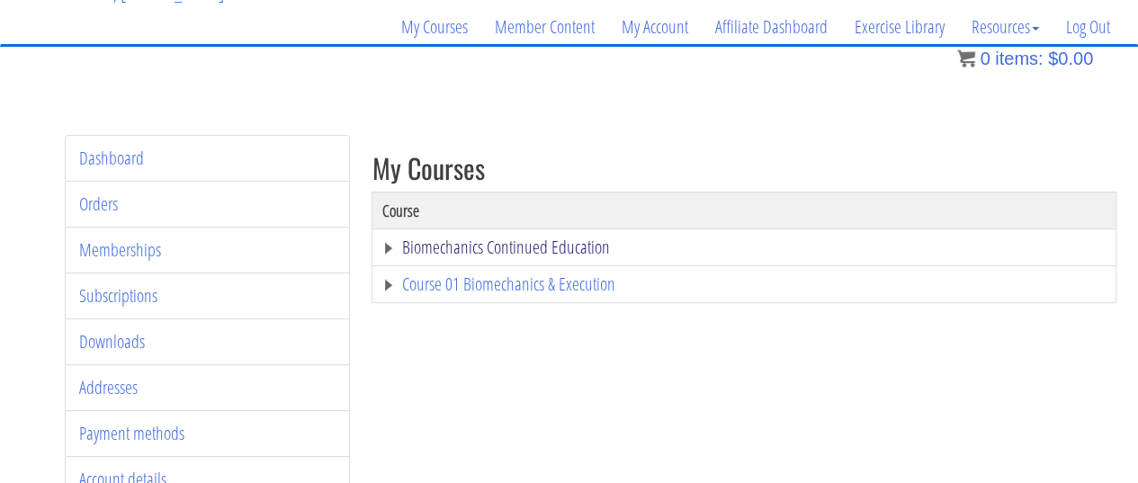
scroll to position [134, 0]
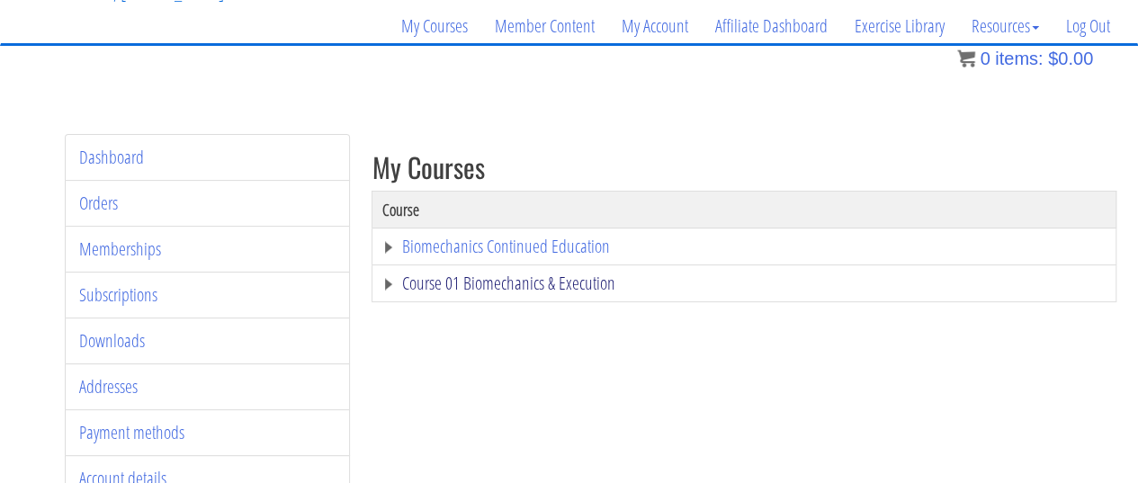
click at [526, 292] on link "Course 01 Biomechanics & Execution" at bounding box center [744, 283] width 725 height 18
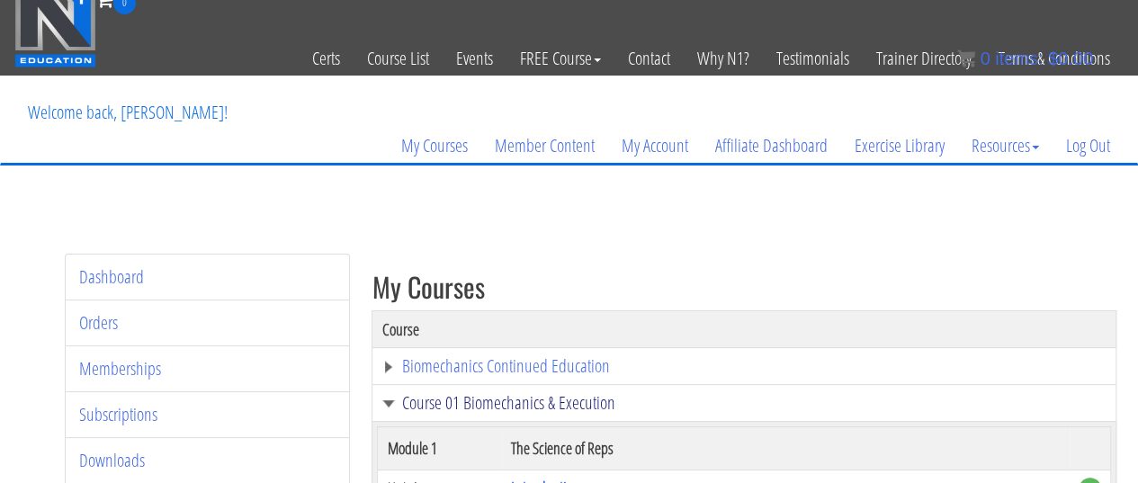
scroll to position [0, 0]
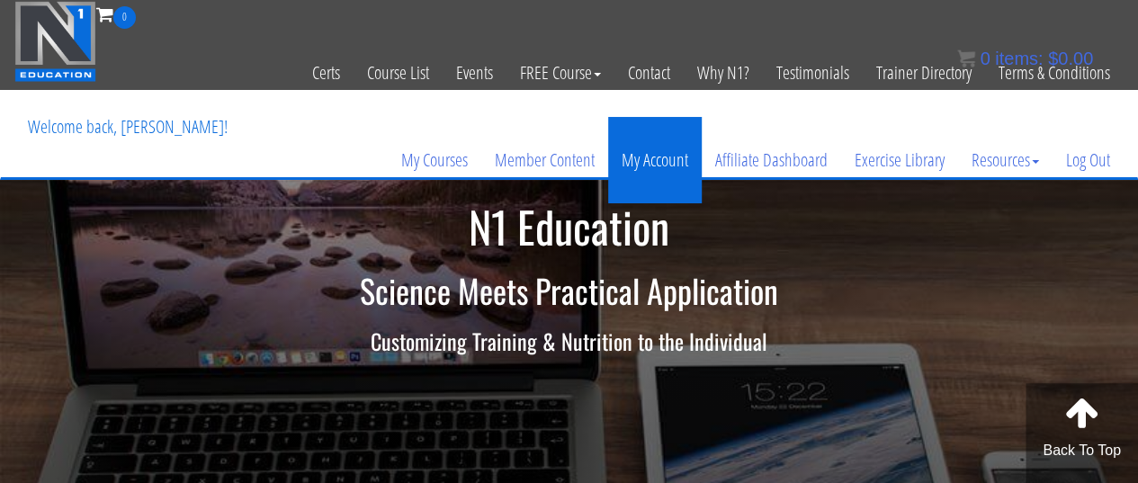
click at [666, 153] on link "My Account" at bounding box center [655, 160] width 94 height 86
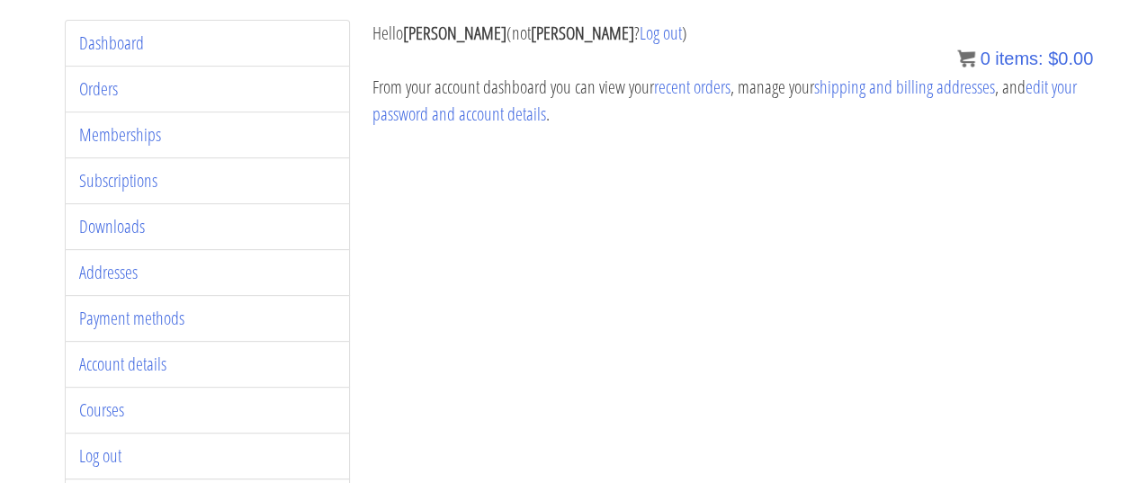
scroll to position [360, 0]
